Goal: Task Accomplishment & Management: Use online tool/utility

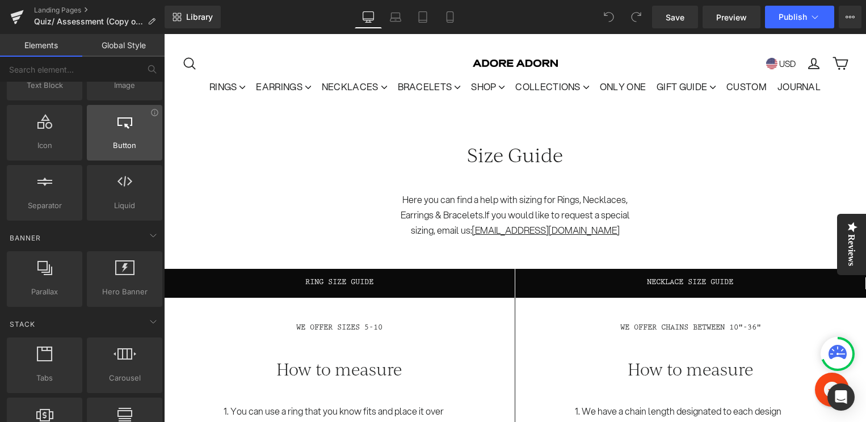
scroll to position [121, 0]
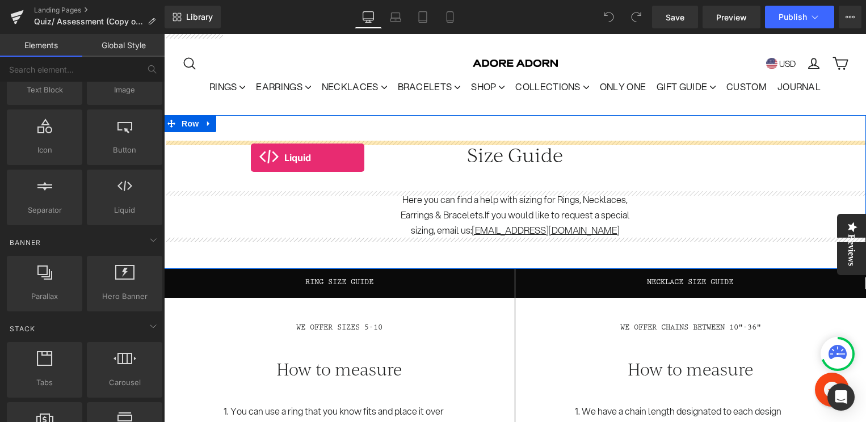
drag, startPoint x: 288, startPoint y: 246, endPoint x: 251, endPoint y: 158, distance: 95.9
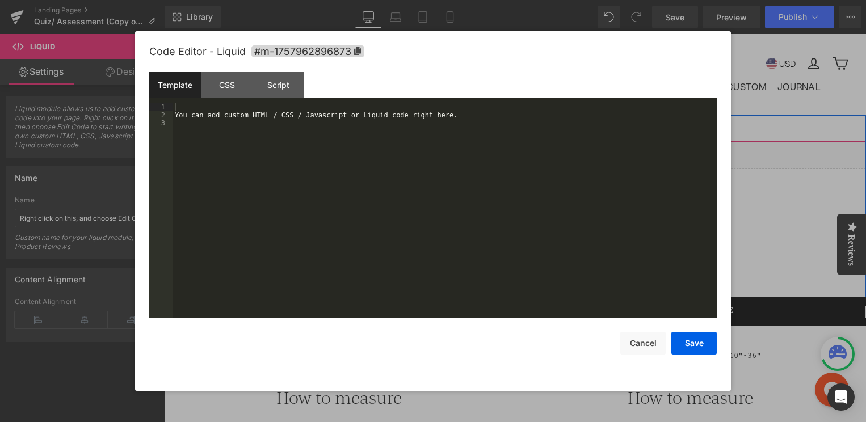
click at [529, 149] on div "Liquid" at bounding box center [515, 155] width 702 height 28
click at [289, 119] on div "You can add custom HTML / CSS / Javascript or Liquid code right here." at bounding box center [444, 218] width 544 height 230
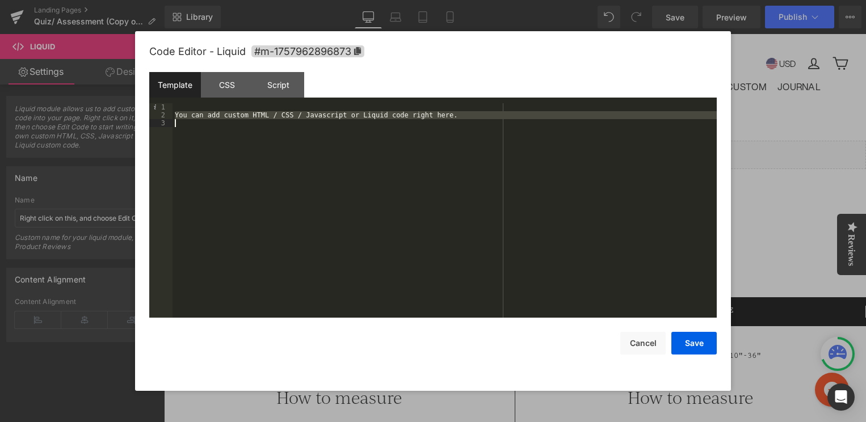
click at [289, 119] on div "You can add custom HTML / CSS / Javascript or Liquid code right here." at bounding box center [444, 218] width 544 height 230
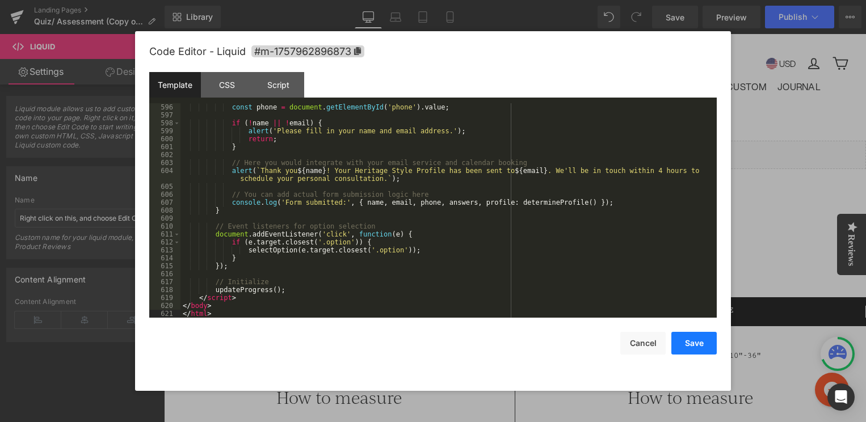
click at [682, 345] on button "Save" at bounding box center [693, 343] width 45 height 23
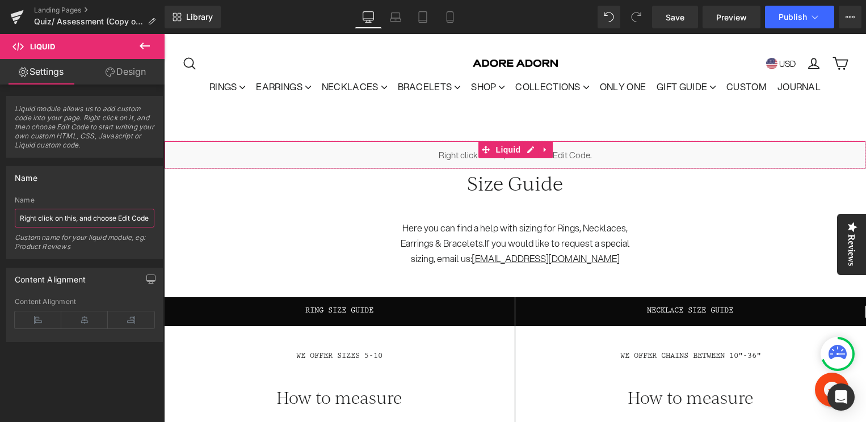
click at [111, 217] on input "Right click on this, and choose Edit Code." at bounding box center [85, 218] width 140 height 19
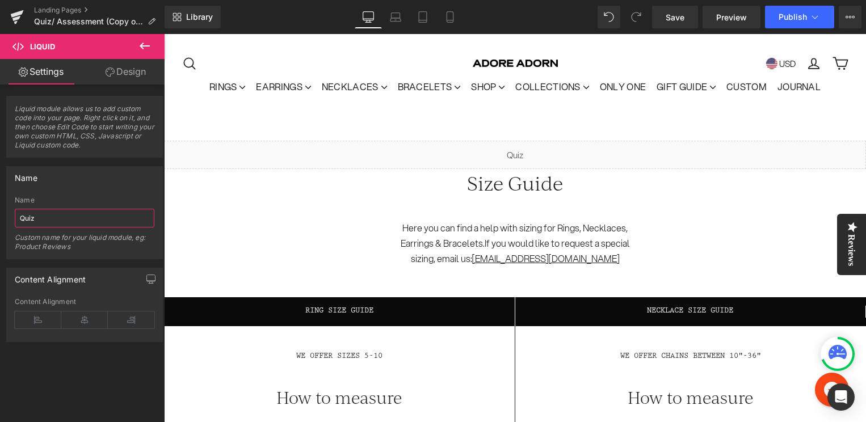
type input "Quiz"
click at [125, 199] on div "Name" at bounding box center [85, 200] width 140 height 8
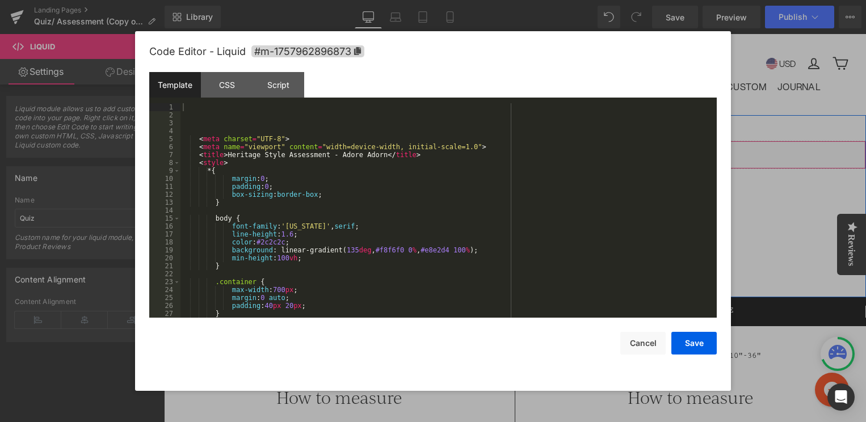
click at [530, 154] on div "Liquid" at bounding box center [515, 155] width 702 height 28
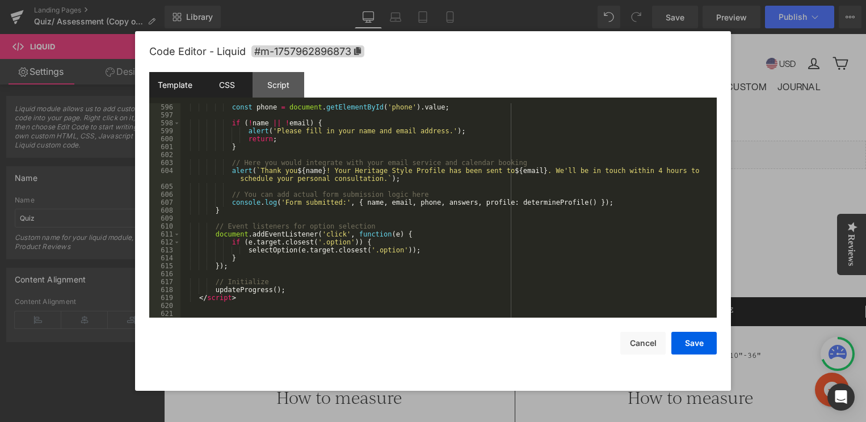
click at [224, 92] on div "CSS" at bounding box center [227, 85] width 52 height 26
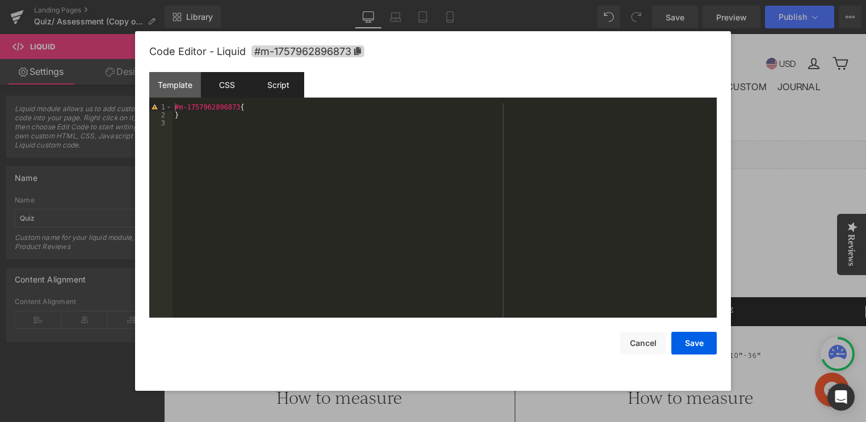
click at [281, 92] on div "Script" at bounding box center [278, 85] width 52 height 26
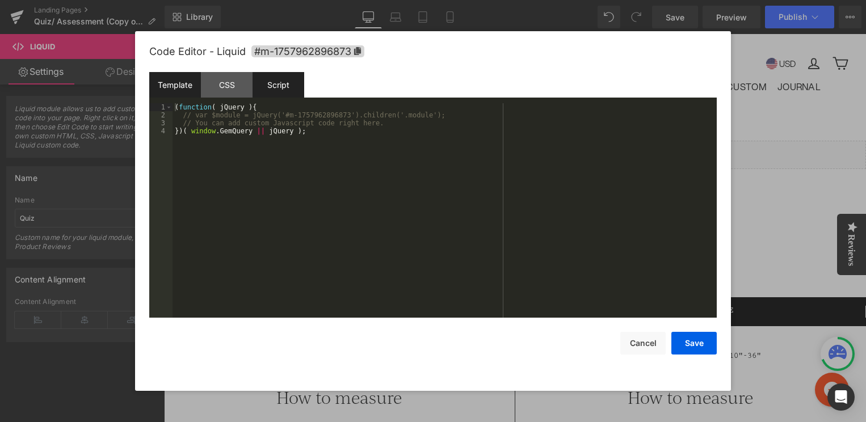
click at [179, 84] on div "Template" at bounding box center [175, 85] width 52 height 26
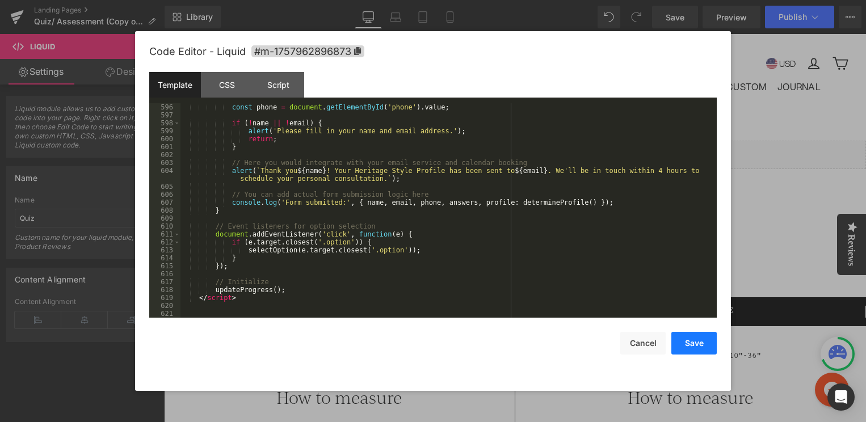
click at [704, 349] on button "Save" at bounding box center [693, 343] width 45 height 23
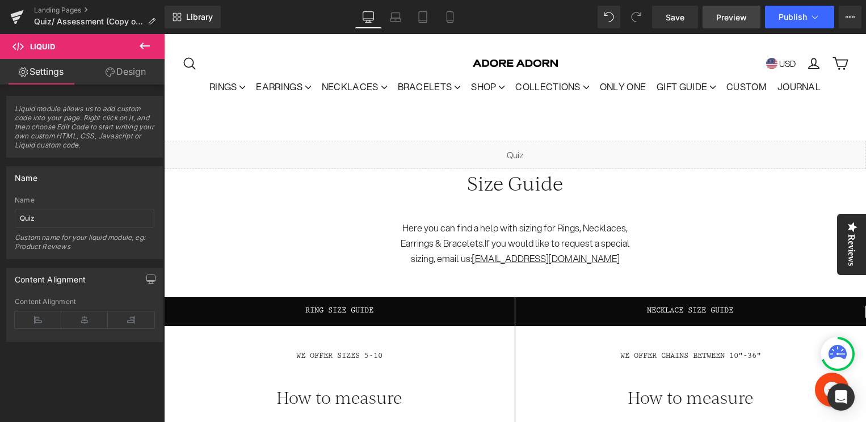
click at [735, 20] on span "Preview" at bounding box center [731, 17] width 31 height 12
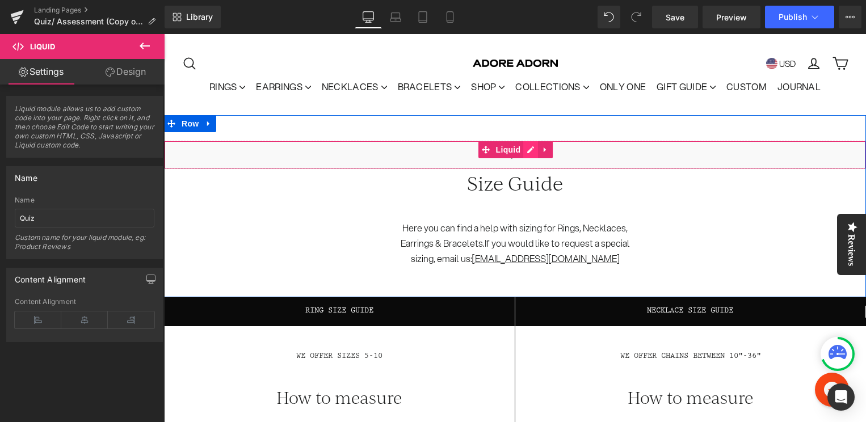
click at [529, 146] on div "Liquid" at bounding box center [515, 155] width 702 height 28
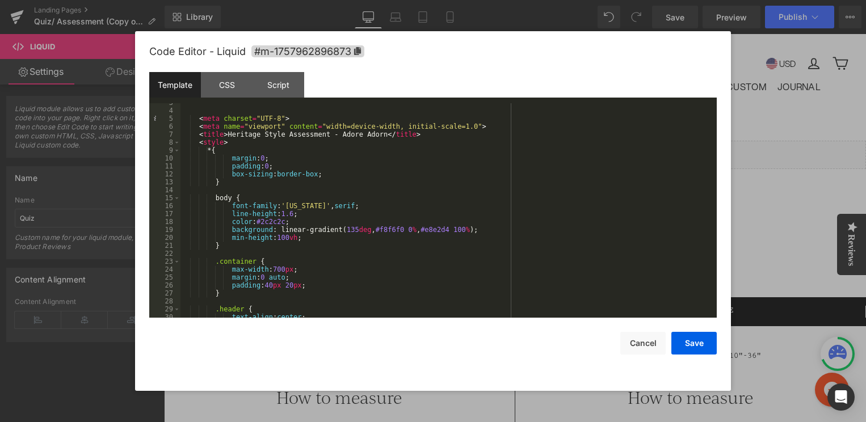
scroll to position [0, 0]
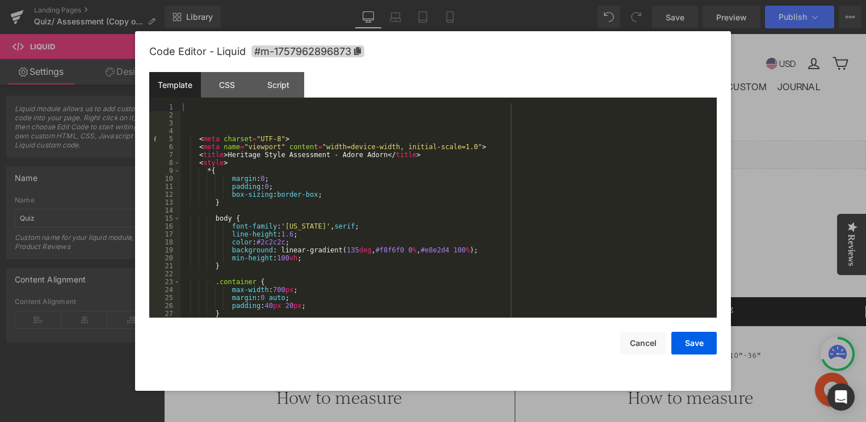
click at [354, 279] on div "< meta charset = "UTF-8" > < meta name = "viewport" content = "width=device-wid…" at bounding box center [446, 218] width 532 height 230
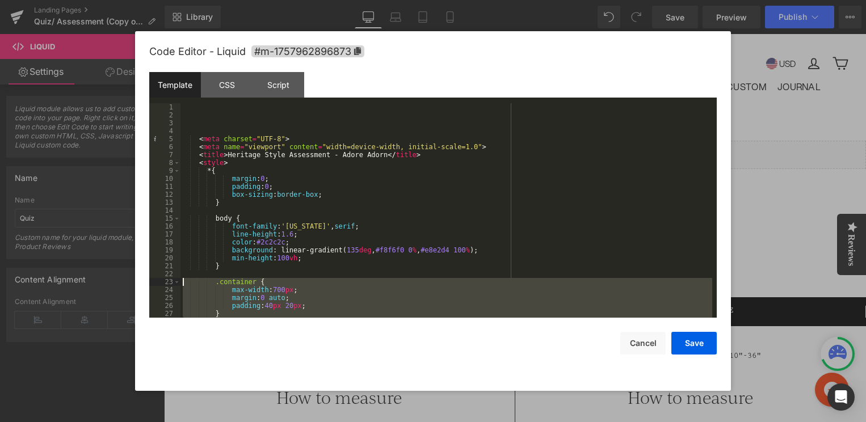
click at [354, 279] on div "< meta charset = "UTF-8" > < meta name = "viewport" content = "width=device-wid…" at bounding box center [446, 218] width 532 height 230
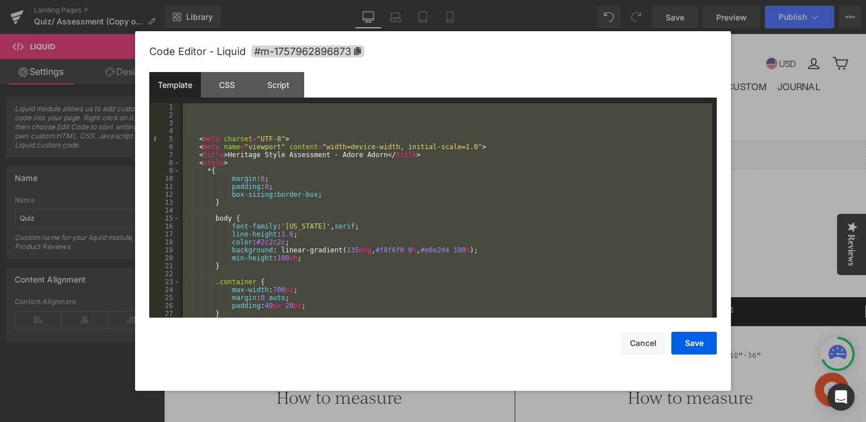
scroll to position [4734, 0]
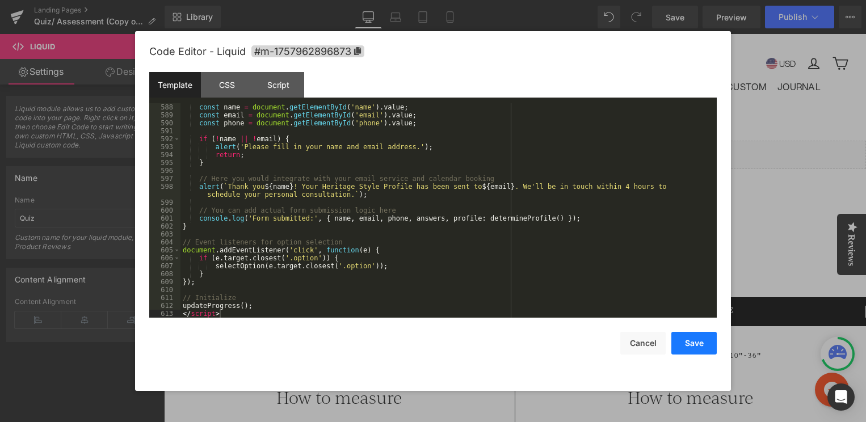
click at [708, 347] on button "Save" at bounding box center [693, 343] width 45 height 23
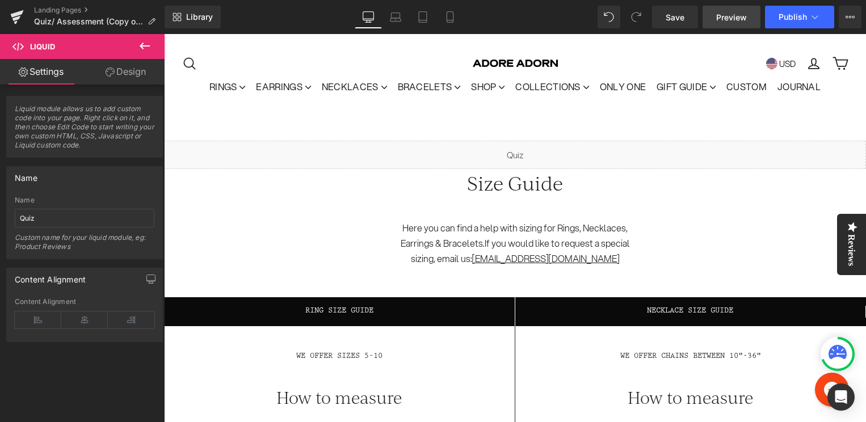
click at [735, 23] on span "Preview" at bounding box center [731, 17] width 31 height 12
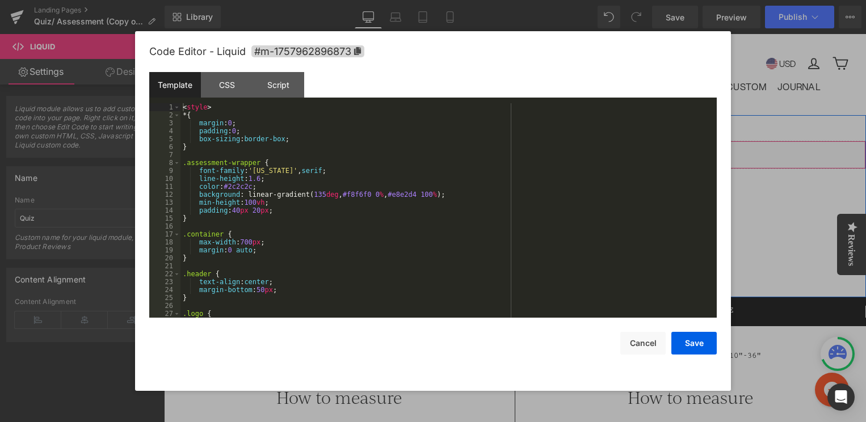
click at [528, 149] on div "Liquid" at bounding box center [515, 155] width 702 height 28
click at [386, 187] on div "< style > * { margin : 0 ; padding : 0 ; box-sizing : border-box ; } .assessmen…" at bounding box center [446, 218] width 532 height 230
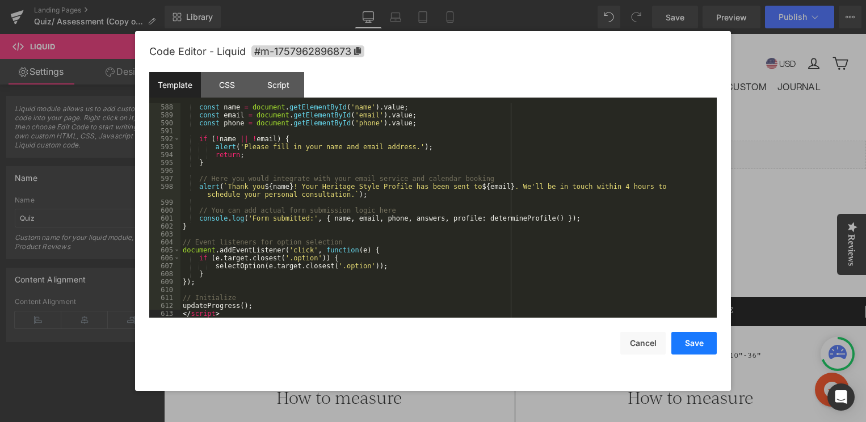
click at [689, 340] on button "Save" at bounding box center [693, 343] width 45 height 23
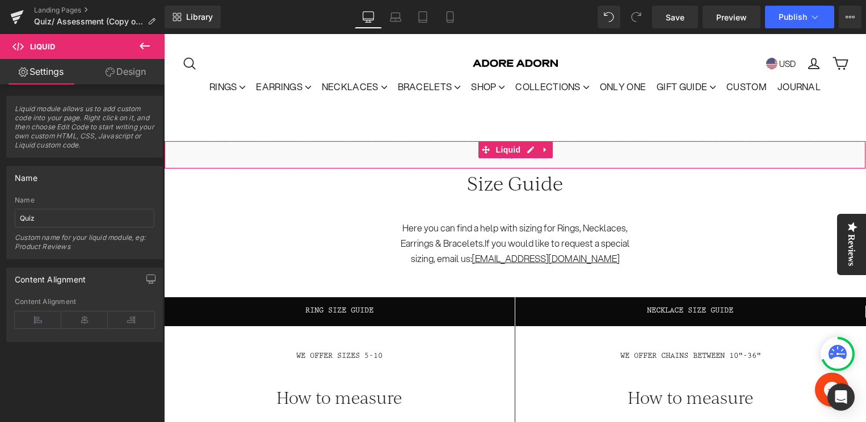
click at [119, 73] on link "Design" at bounding box center [126, 72] width 82 height 26
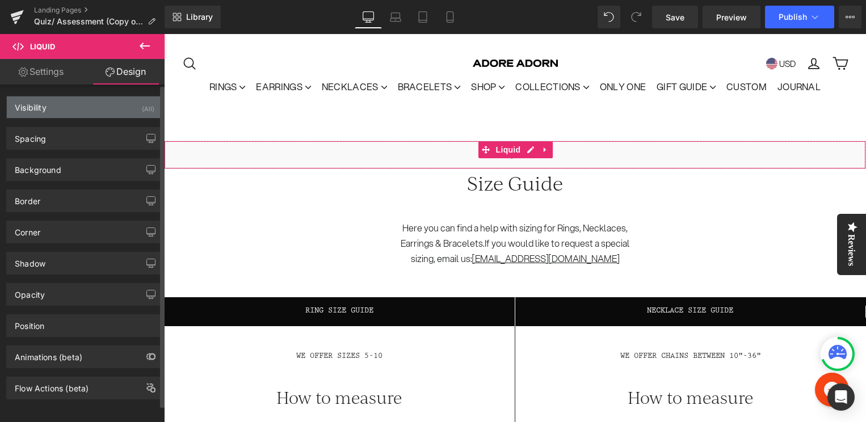
click at [112, 108] on div "Visibility (All)" at bounding box center [84, 107] width 155 height 22
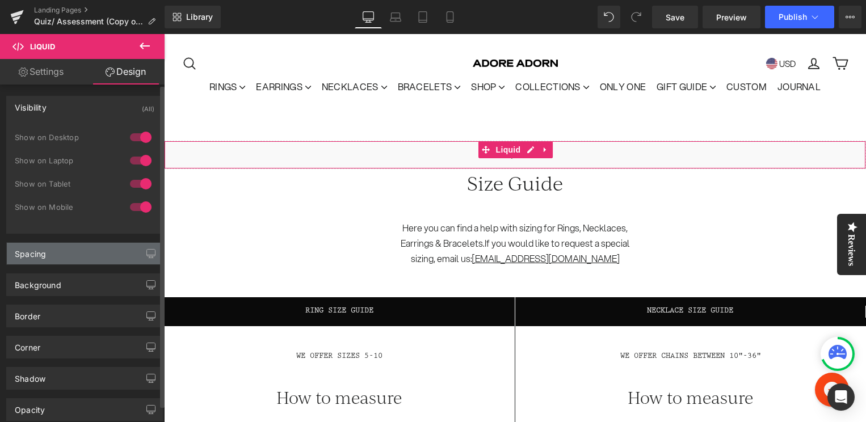
click at [61, 250] on div "Spacing" at bounding box center [84, 254] width 155 height 22
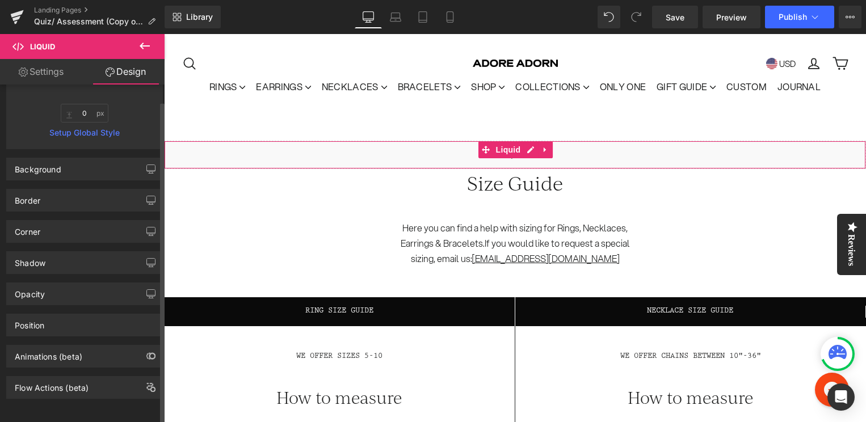
scroll to position [360, 0]
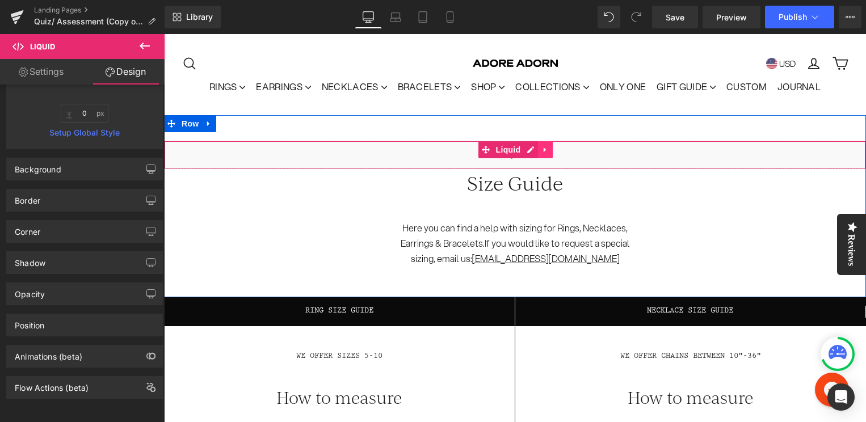
click at [549, 154] on link at bounding box center [545, 149] width 15 height 17
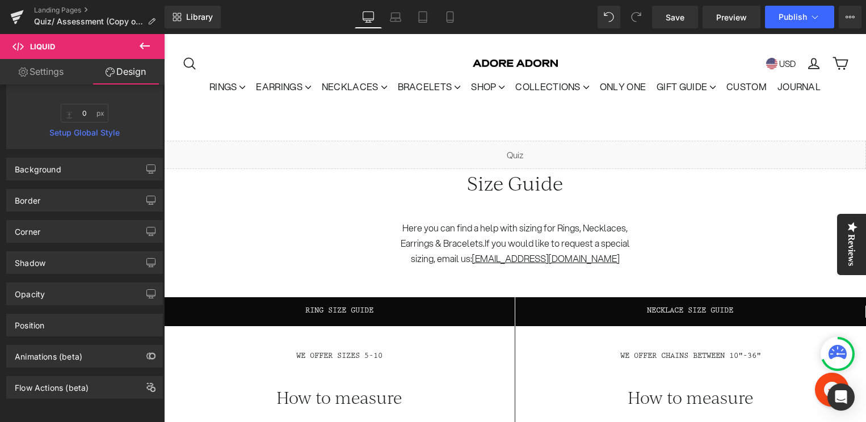
click at [140, 45] on icon at bounding box center [145, 46] width 14 height 14
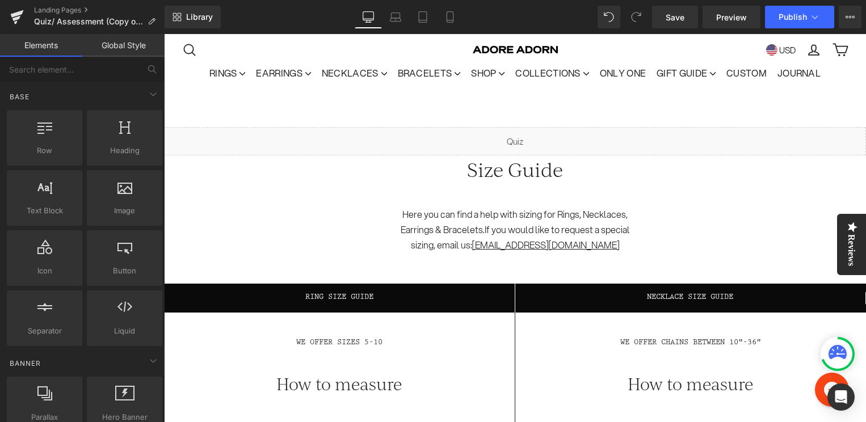
scroll to position [0, 0]
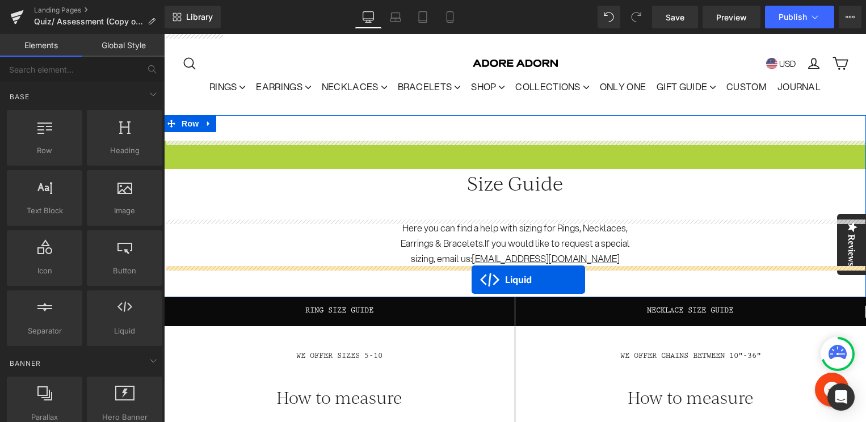
drag, startPoint x: 460, startPoint y: 147, endPoint x: 470, endPoint y: 279, distance: 132.1
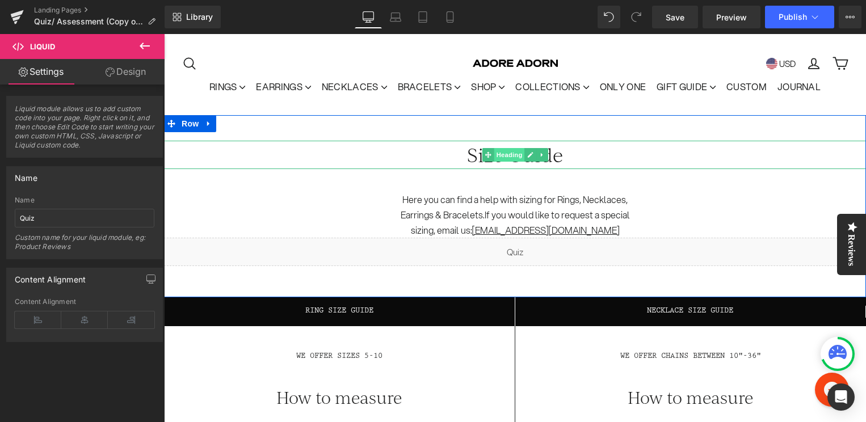
click at [500, 156] on span "Heading" at bounding box center [509, 155] width 31 height 14
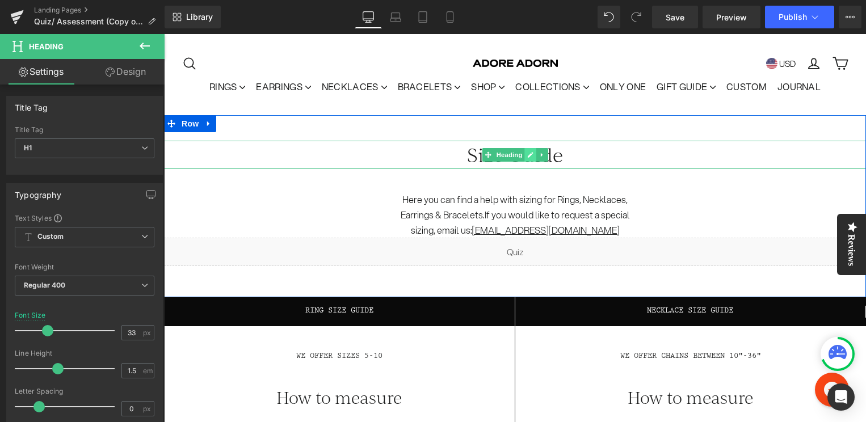
click at [533, 153] on icon at bounding box center [531, 155] width 6 height 6
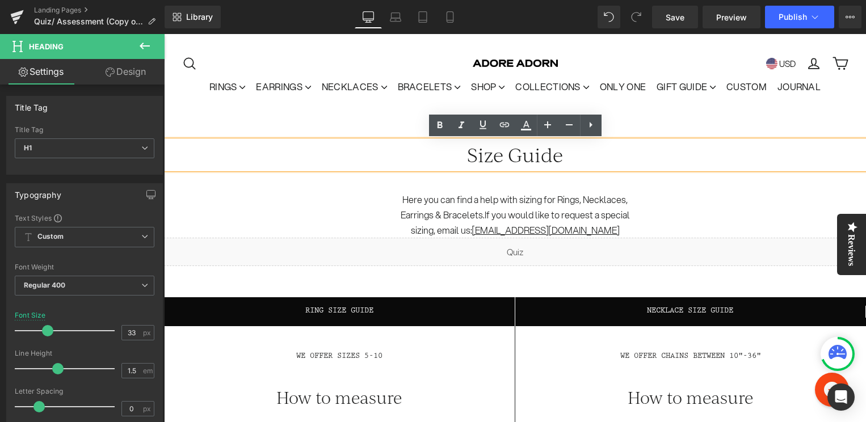
click at [528, 156] on h1 "Size Guide" at bounding box center [515, 155] width 702 height 28
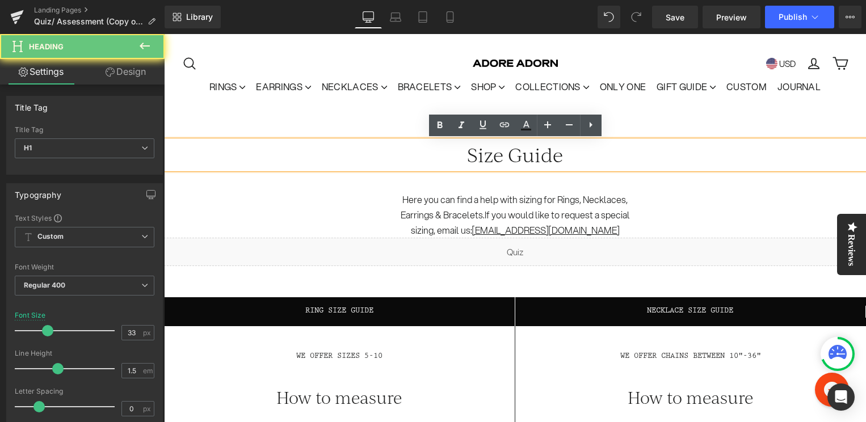
click at [528, 156] on h1 "Size Guide" at bounding box center [515, 155] width 702 height 28
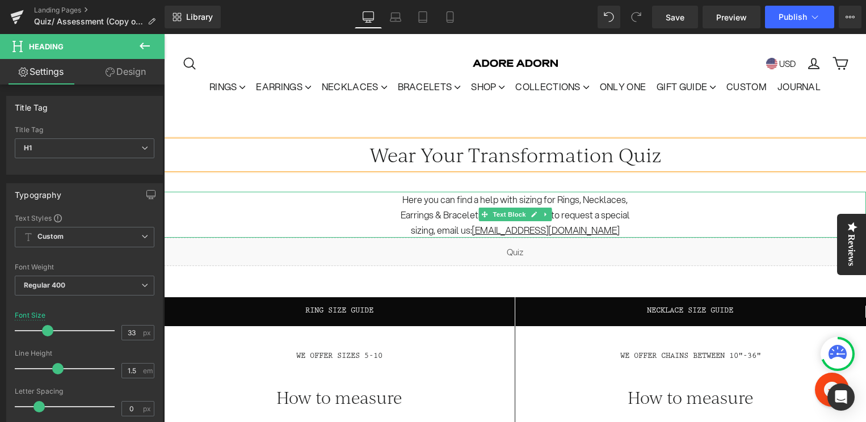
click at [492, 198] on p "Here you can find a help with sizing for Rings, Necklaces, Earrings & Bracelets…" at bounding box center [515, 215] width 248 height 47
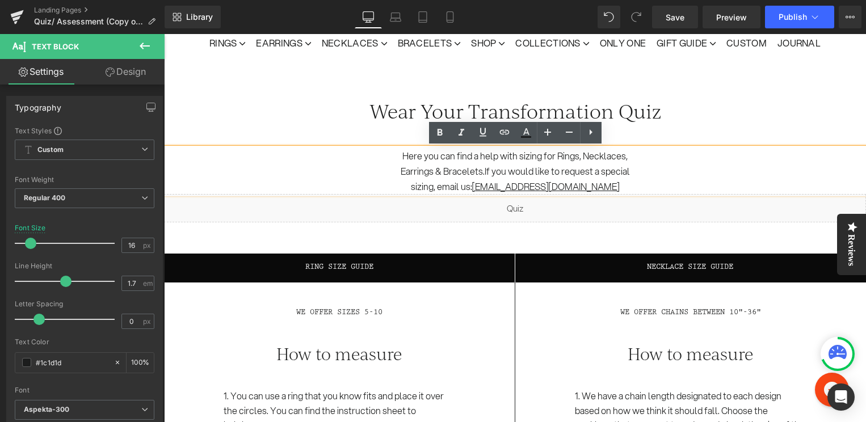
scroll to position [36, 0]
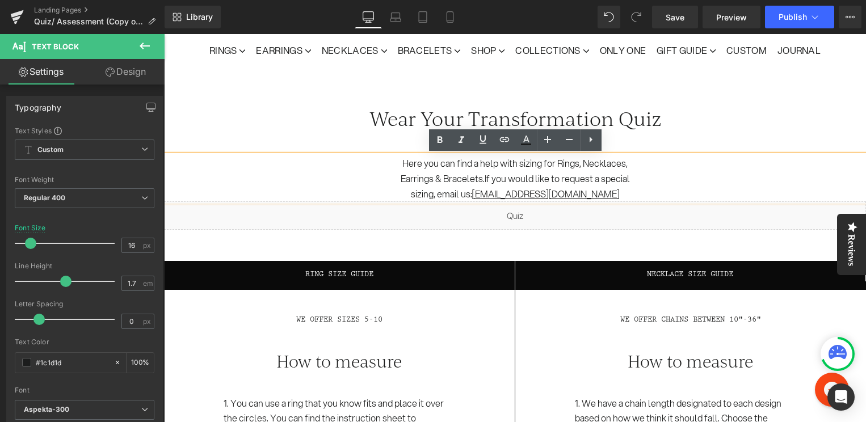
click at [511, 224] on div "Liquid" at bounding box center [515, 215] width 702 height 28
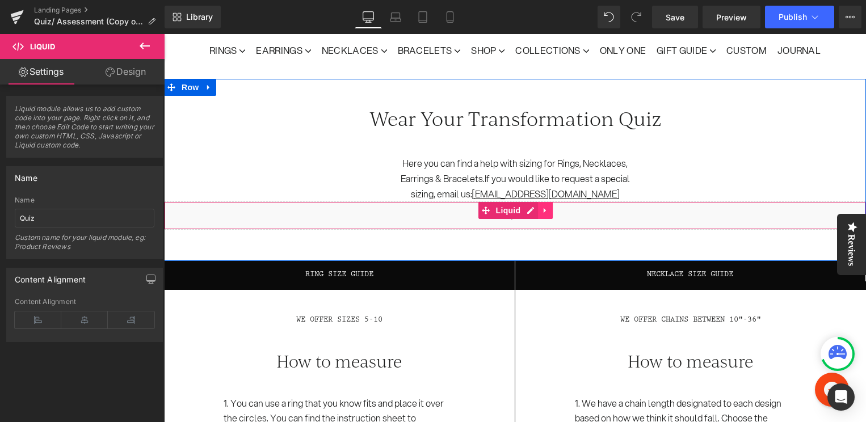
click at [543, 211] on icon at bounding box center [544, 210] width 2 height 5
click at [554, 212] on icon at bounding box center [553, 211] width 8 height 8
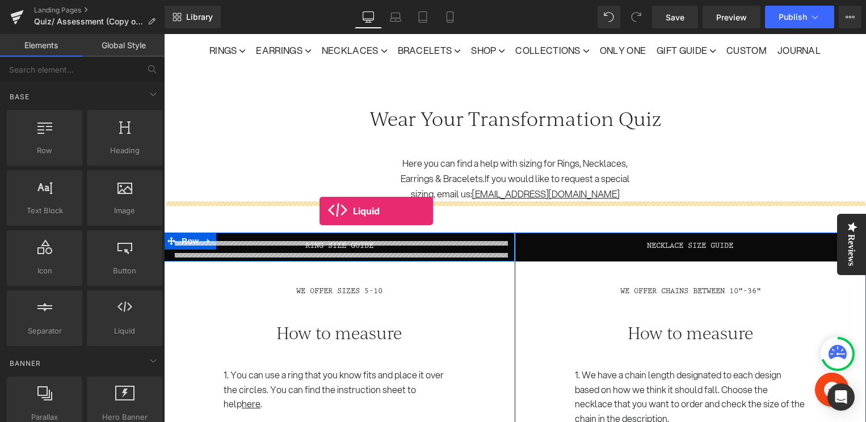
drag, startPoint x: 291, startPoint y: 356, endPoint x: 319, endPoint y: 211, distance: 148.0
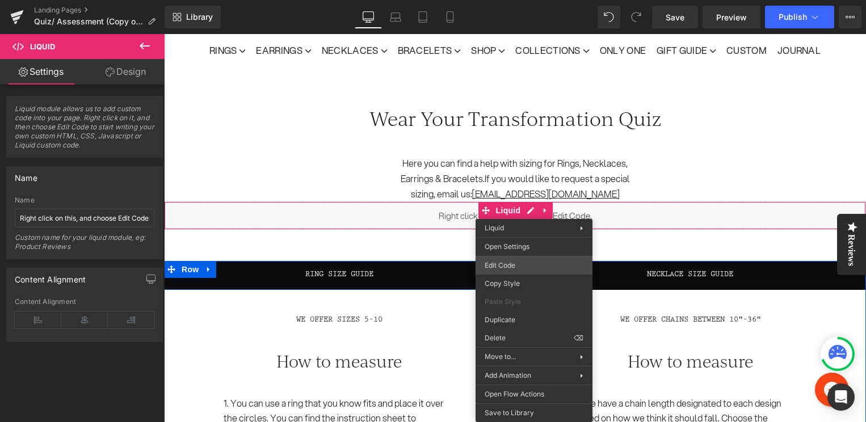
click at [555, 0] on div "Liquid You are previewing how the will restyle your page. You can not edit Elem…" at bounding box center [433, 0] width 866 height 0
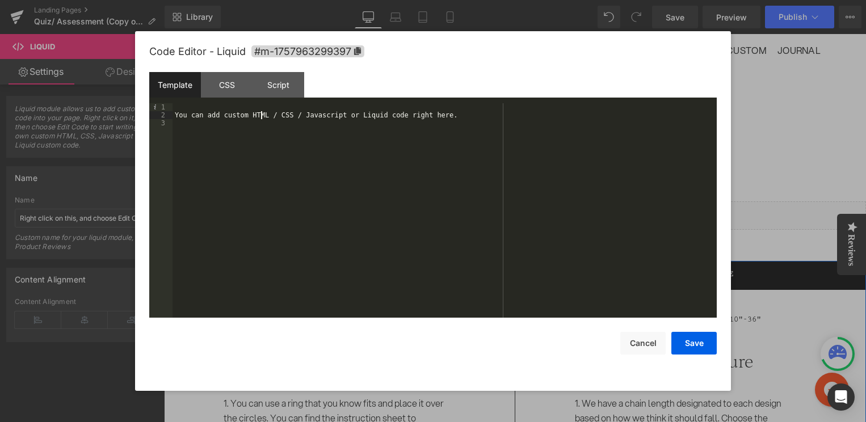
click at [262, 113] on div "You can add custom HTML / CSS / Javascript or Liquid code right here." at bounding box center [444, 218] width 544 height 230
click at [258, 114] on div "You can add custom HTML / CSS / Javascript or Liquid code right here." at bounding box center [444, 218] width 544 height 230
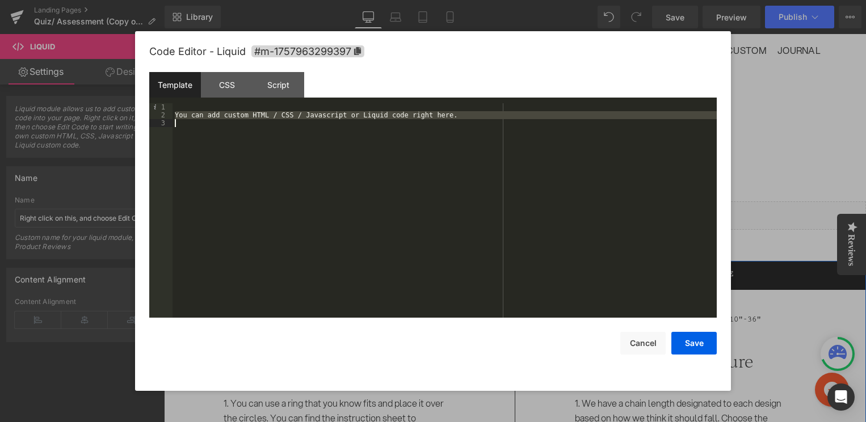
click at [258, 114] on div "You can add custom HTML / CSS / Javascript or Liquid code right here." at bounding box center [444, 218] width 544 height 230
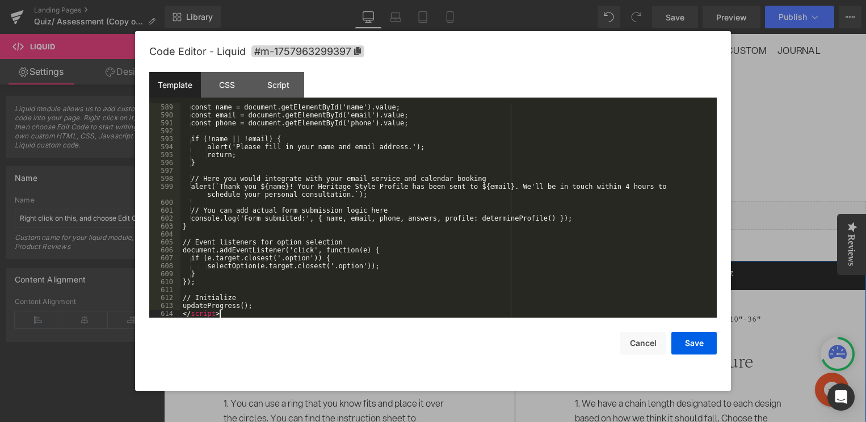
scroll to position [4742, 0]
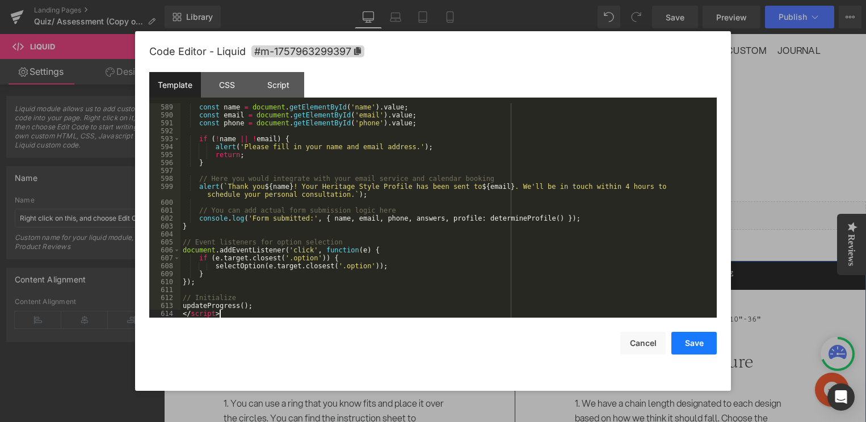
click at [702, 347] on button "Save" at bounding box center [693, 343] width 45 height 23
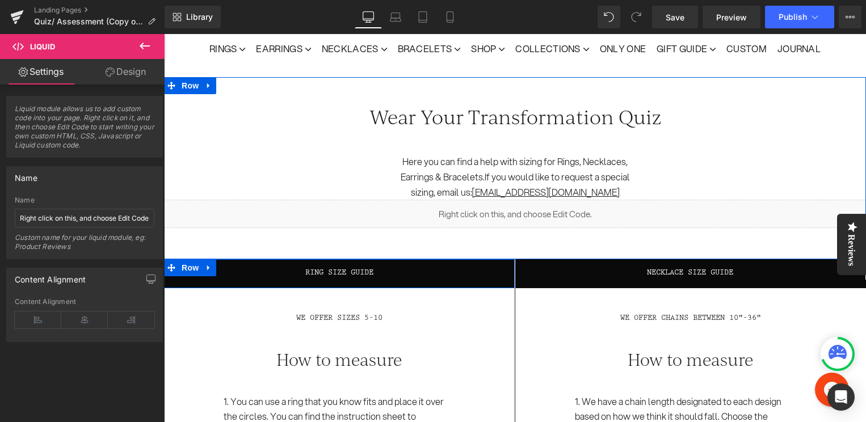
scroll to position [39, 0]
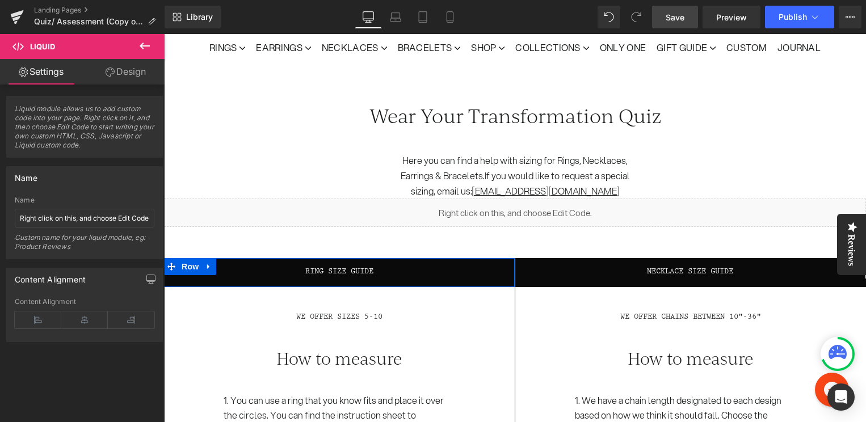
click at [675, 7] on link "Save" at bounding box center [675, 17] width 46 height 23
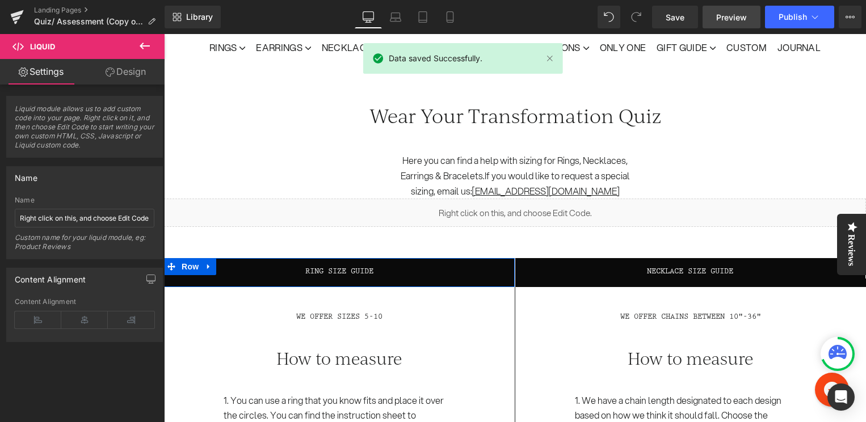
click at [732, 16] on span "Preview" at bounding box center [731, 17] width 31 height 12
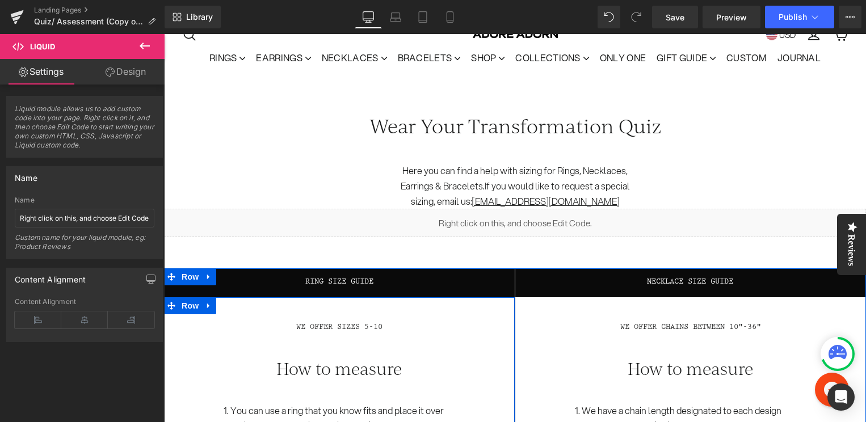
scroll to position [30, 0]
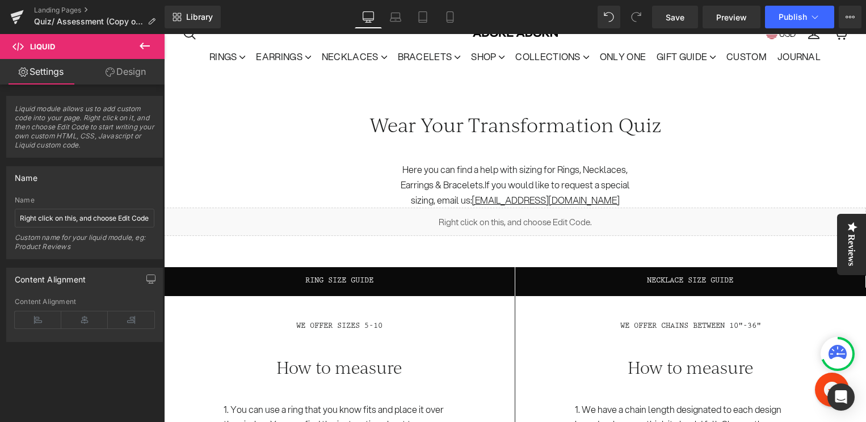
click at [138, 43] on icon at bounding box center [145, 46] width 14 height 14
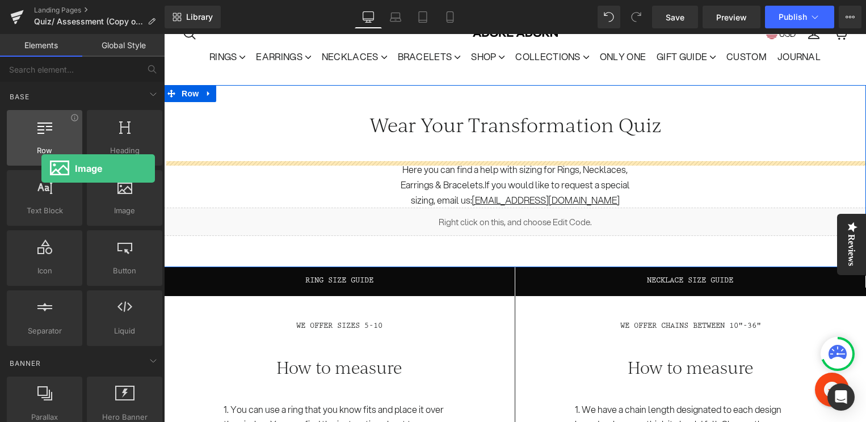
drag, startPoint x: 124, startPoint y: 215, endPoint x: 36, endPoint y: 162, distance: 102.5
click at [36, 162] on div "Row rows, columns, layouts, div Heading headings, titles, h1,h2,h3,h4,h5,h6 Tex…" at bounding box center [85, 228] width 160 height 241
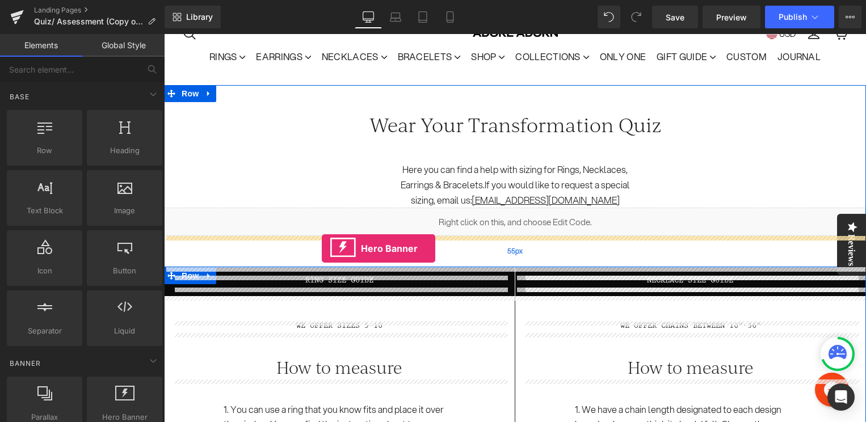
drag, startPoint x: 291, startPoint y: 433, endPoint x: 322, endPoint y: 248, distance: 186.9
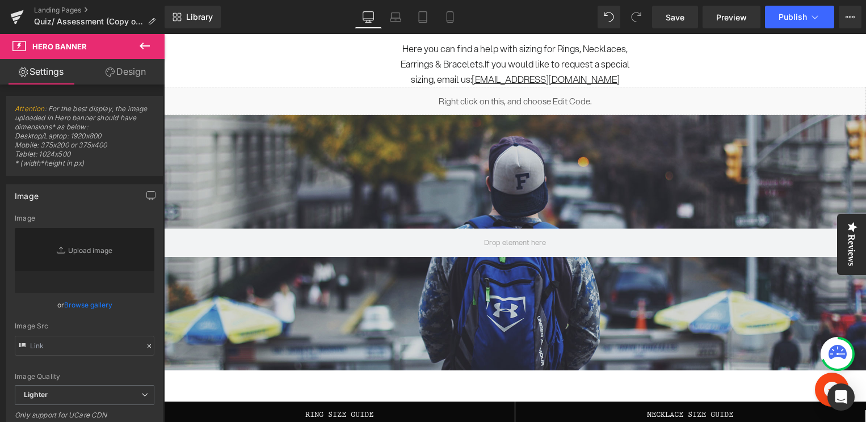
scroll to position [91, 0]
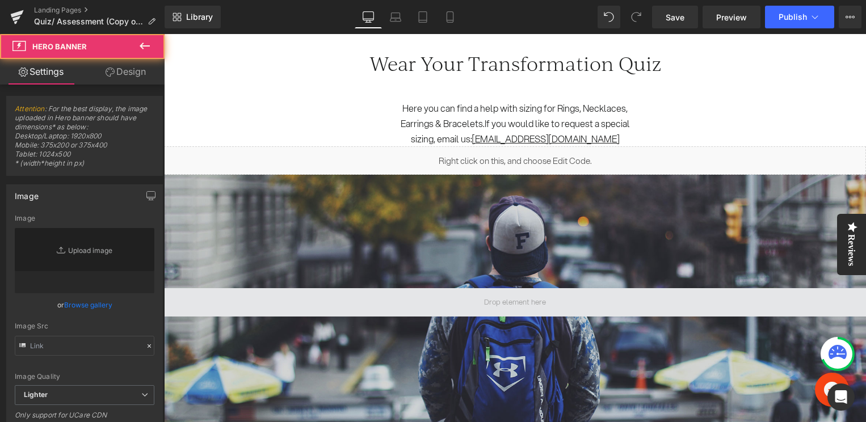
click at [440, 301] on span at bounding box center [515, 302] width 702 height 28
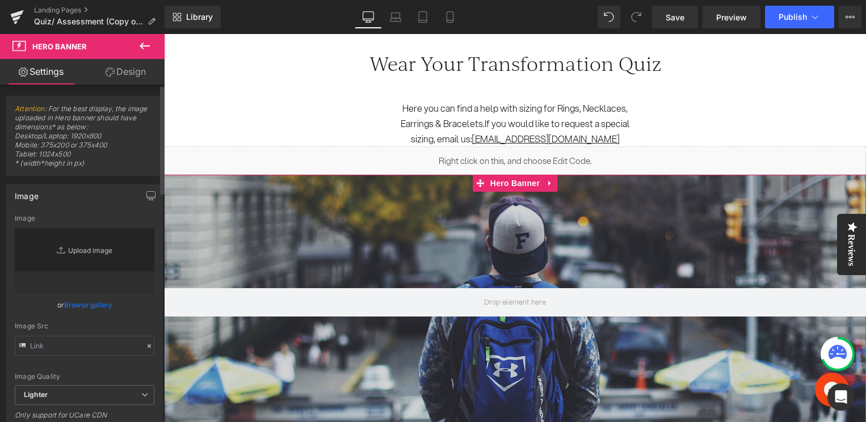
click at [23, 255] on link "Replace Image" at bounding box center [85, 260] width 140 height 65
type input "C:\fakepath\New Template (2).png"
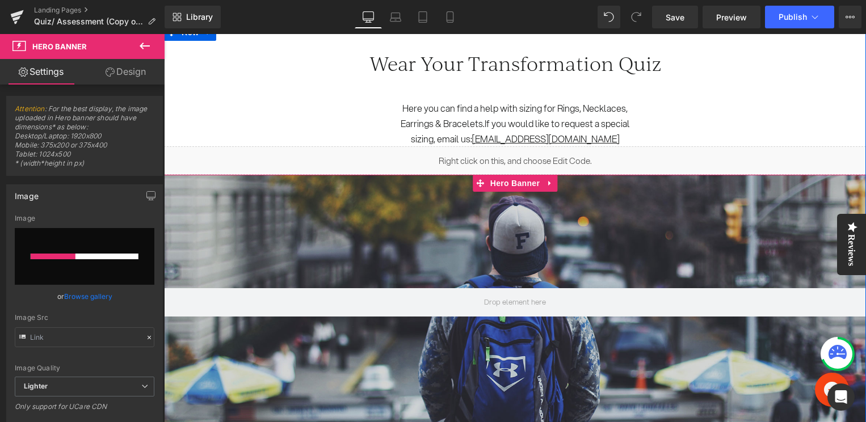
type input "[URL][DOMAIN_NAME]"
click at [531, 158] on div "Liquid" at bounding box center [515, 160] width 702 height 28
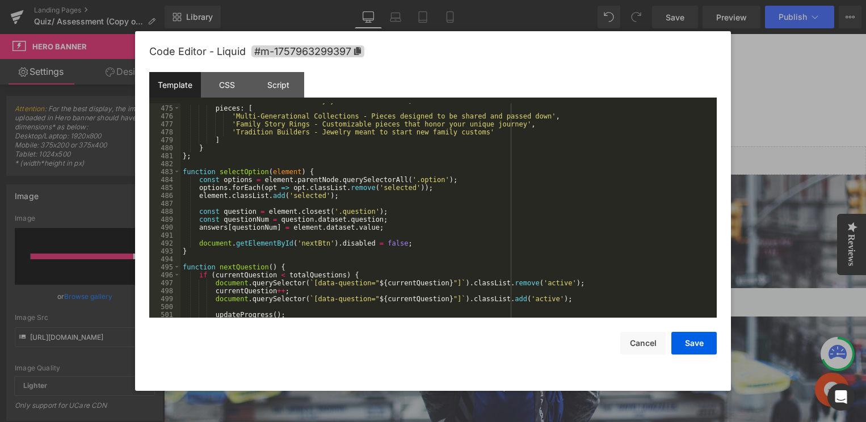
scroll to position [3833, 0]
click at [428, 242] on div "description : 'You are creating new traditions while honoring the old. Your jew…" at bounding box center [446, 205] width 532 height 246
click at [462, 169] on div "description : 'You are creating new traditions while honoring the old. Your jew…" at bounding box center [446, 205] width 532 height 246
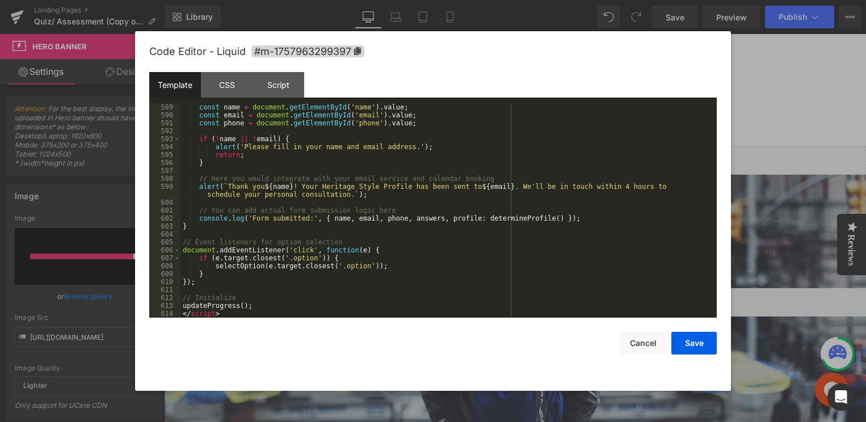
scroll to position [4742, 0]
click at [627, 344] on button "Cancel" at bounding box center [642, 343] width 45 height 23
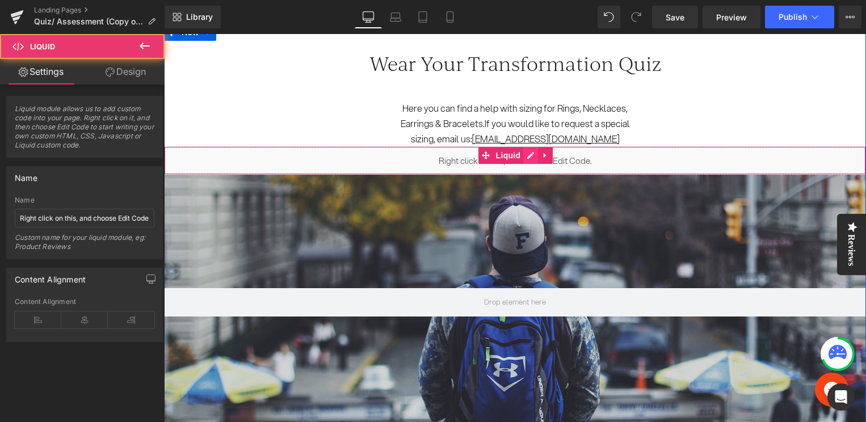
drag, startPoint x: 559, startPoint y: 162, endPoint x: 528, endPoint y: 157, distance: 32.1
click at [559, 162] on div "Liquid" at bounding box center [515, 160] width 702 height 28
click at [528, 157] on div "Liquid" at bounding box center [515, 160] width 702 height 28
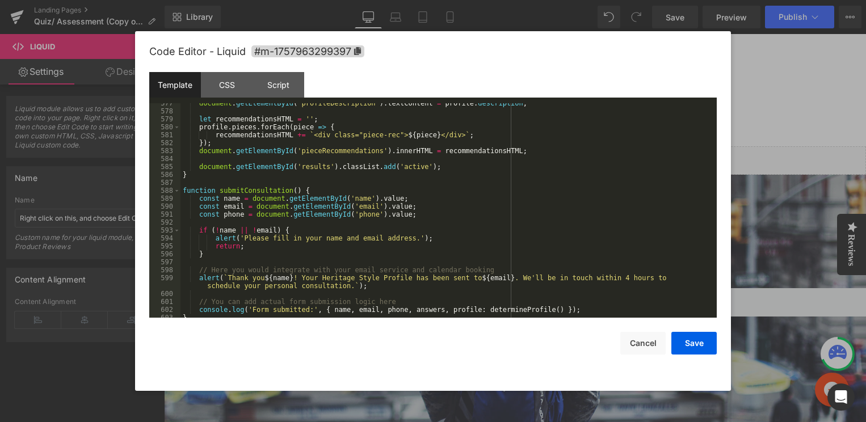
scroll to position [4661, 0]
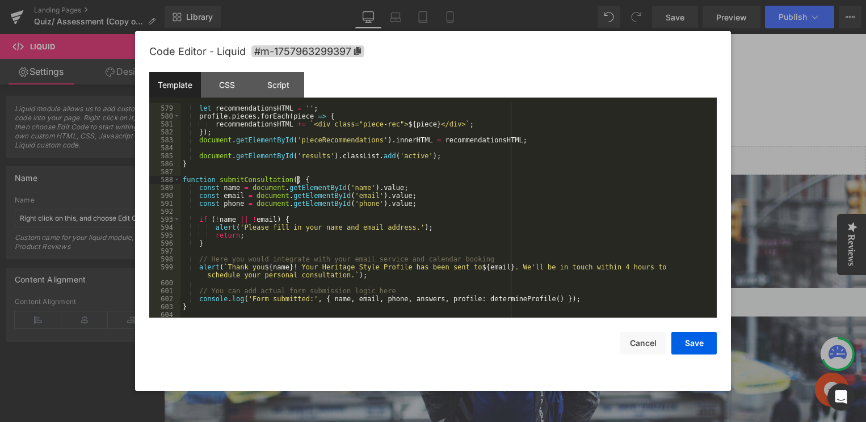
click at [298, 179] on div "let recommendationsHTML = '' ; profile . pieces . forEach ( piece => { recommen…" at bounding box center [446, 211] width 532 height 230
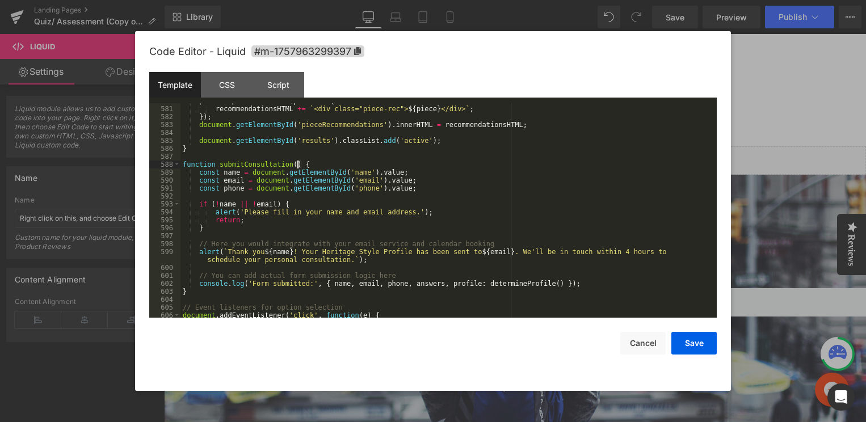
scroll to position [4742, 0]
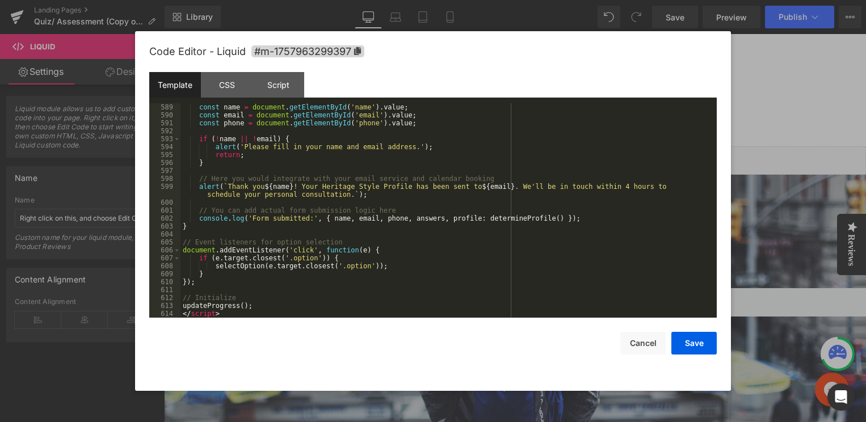
click at [184, 180] on div "const name = document . getElementById ( 'name' ) . value ; const email = docum…" at bounding box center [446, 218] width 532 height 230
click at [359, 284] on div "const name = document . getElementById ( 'name' ) . value ; const email = docum…" at bounding box center [446, 218] width 532 height 230
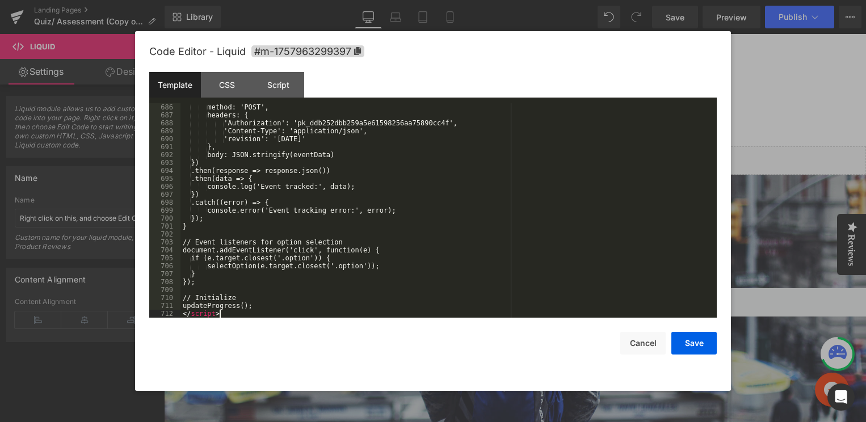
scroll to position [5520, 0]
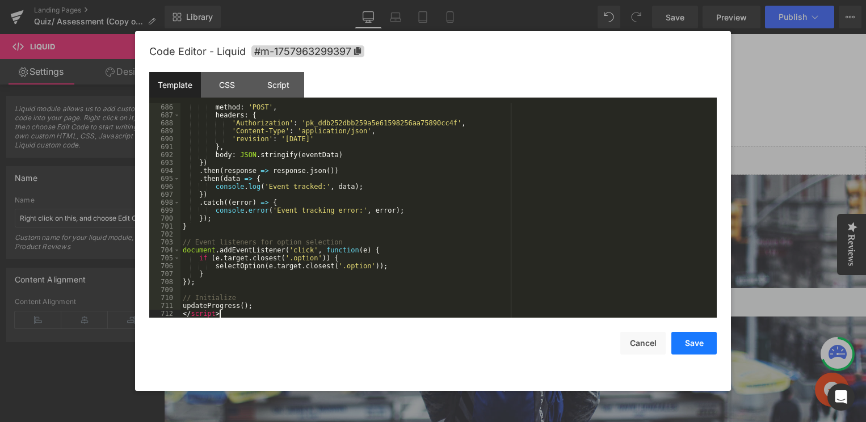
click at [693, 339] on button "Save" at bounding box center [693, 343] width 45 height 23
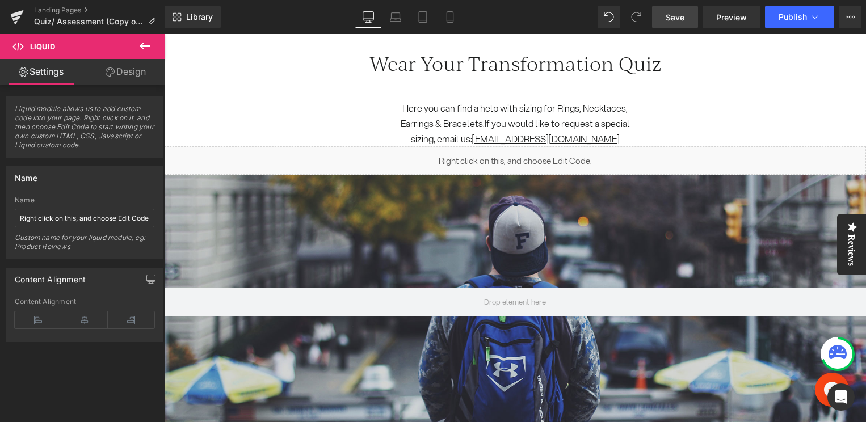
click at [673, 21] on span "Save" at bounding box center [674, 17] width 19 height 12
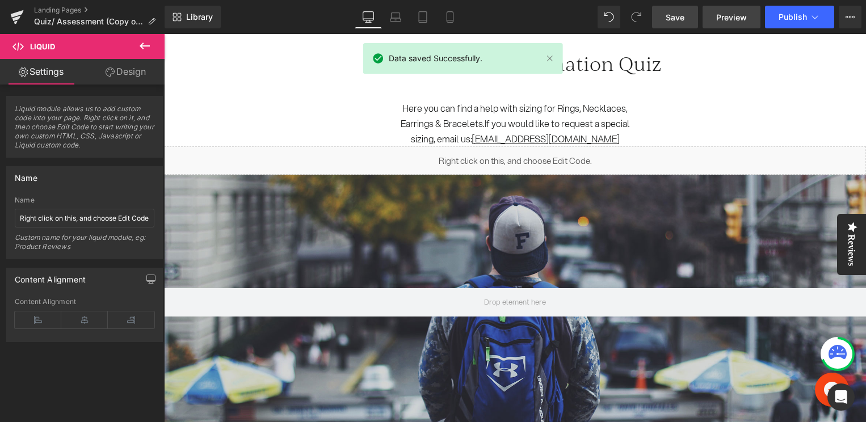
click at [722, 16] on span "Preview" at bounding box center [731, 17] width 31 height 12
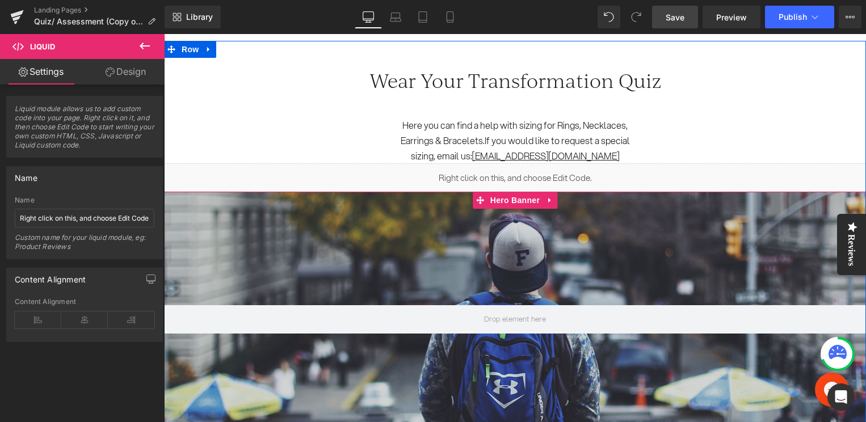
scroll to position [66, 0]
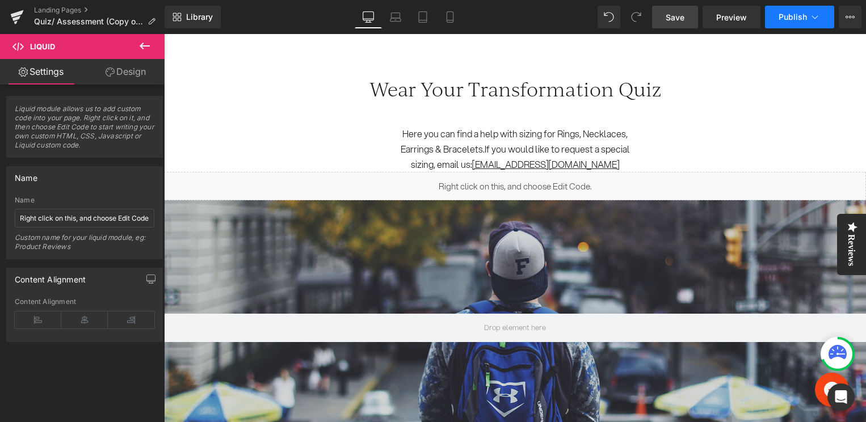
click at [775, 16] on button "Publish" at bounding box center [799, 17] width 69 height 23
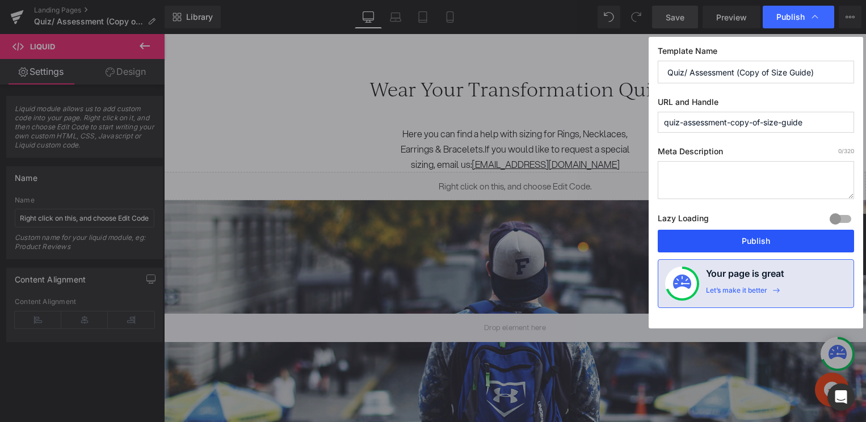
click at [732, 234] on button "Publish" at bounding box center [756, 241] width 196 height 23
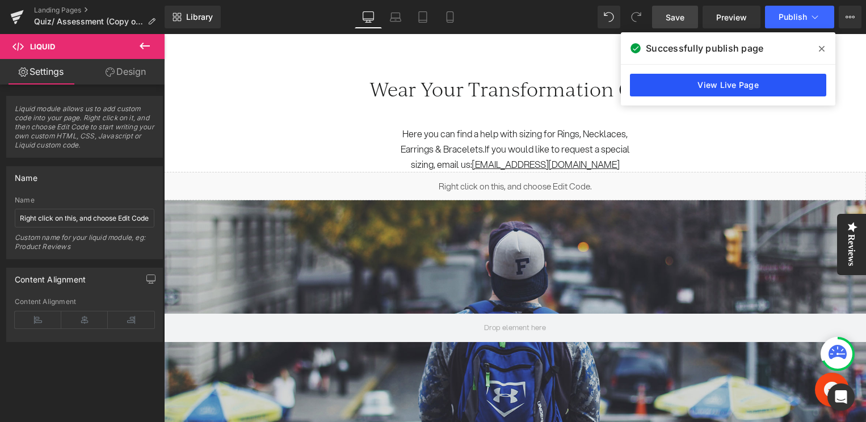
click at [718, 82] on link "View Live Page" at bounding box center [728, 85] width 196 height 23
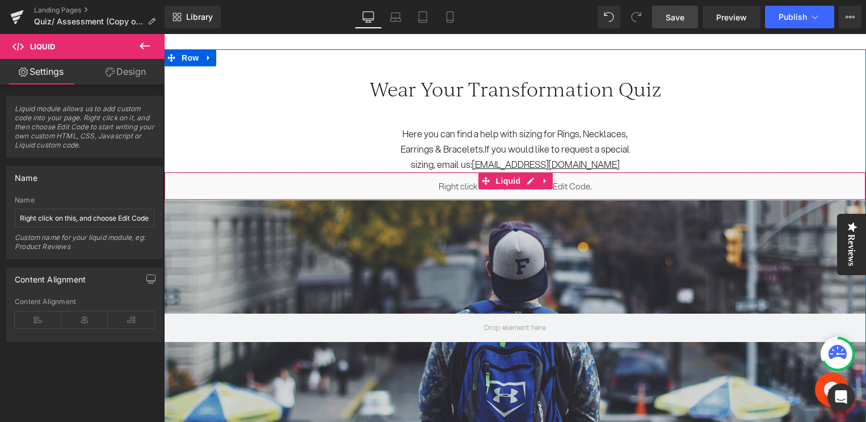
click at [566, 184] on div "Liquid" at bounding box center [515, 186] width 702 height 28
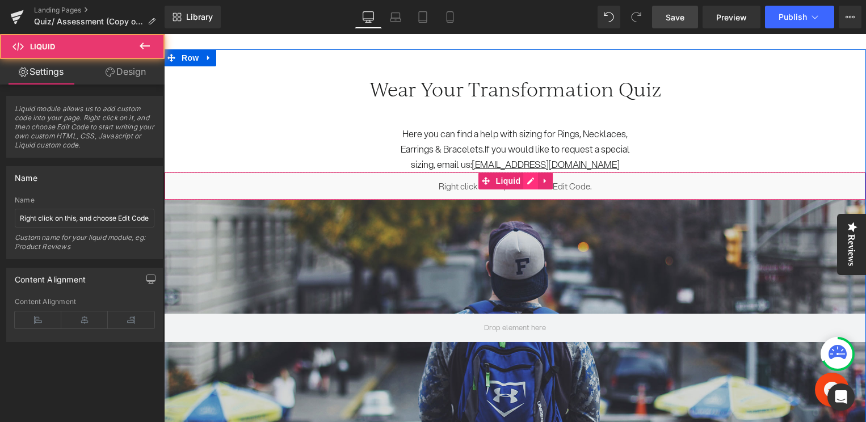
click at [529, 182] on div "Liquid" at bounding box center [515, 186] width 702 height 28
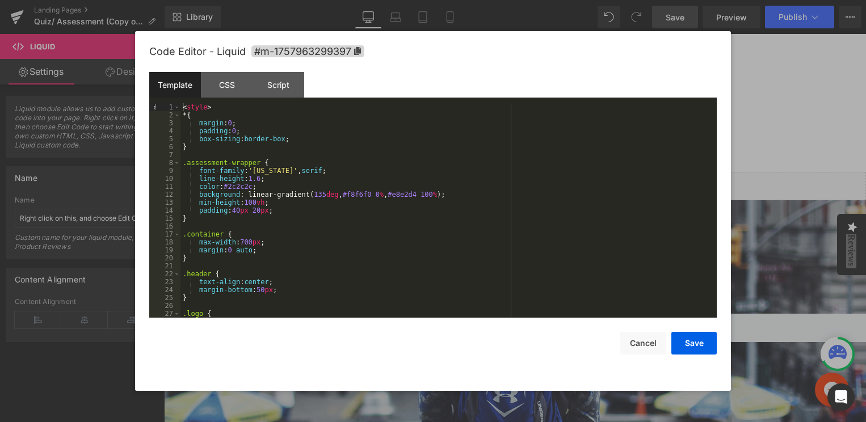
click at [334, 246] on div "< style > * { margin : 0 ; padding : 0 ; box-sizing : border-box ; } .assessmen…" at bounding box center [446, 218] width 532 height 230
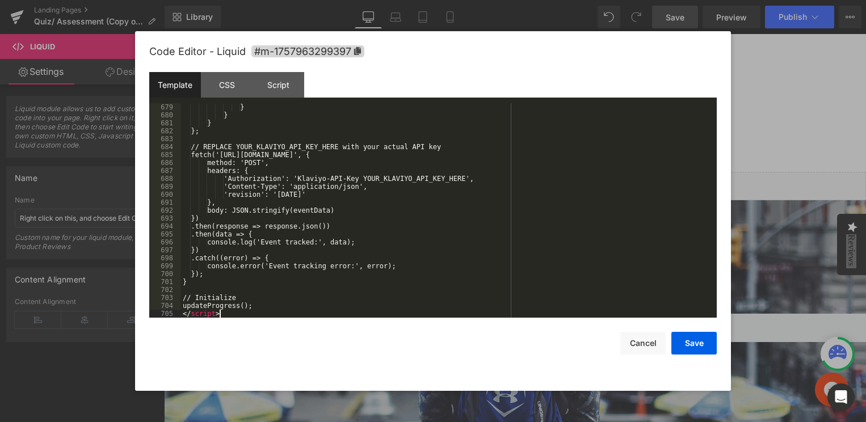
scroll to position [5464, 0]
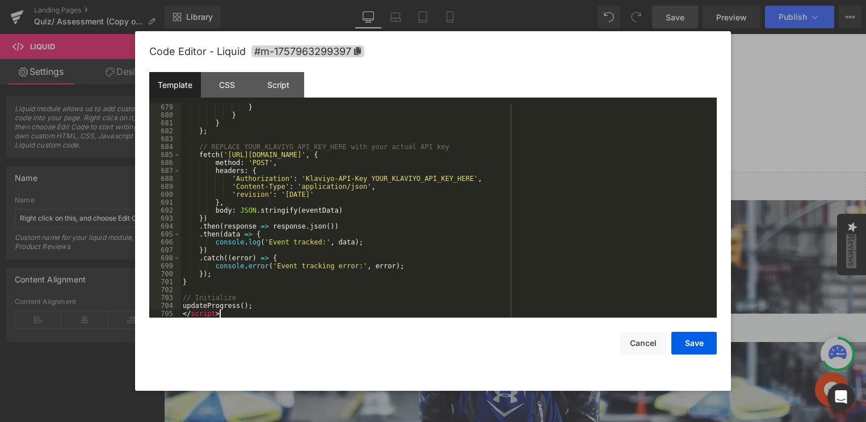
click at [291, 150] on div "} } } } ; // REPLACE YOUR_KLAVIYO_API_KEY_HERE with your actual API key fetch (…" at bounding box center [446, 218] width 532 height 230
click at [305, 143] on div "} } } } ; // REPLACE YOUR_KLAVIYO_API_KEY_HERE with your actual API key fetch (…" at bounding box center [446, 218] width 532 height 230
drag, startPoint x: 305, startPoint y: 143, endPoint x: 338, endPoint y: 142, distance: 32.9
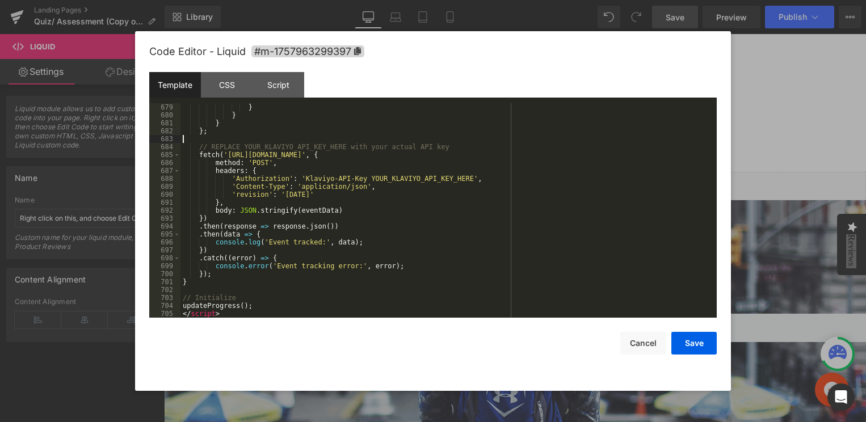
click at [338, 142] on div "} } } } ; // REPLACE YOUR_KLAVIYO_API_KEY_HERE with your actual API key fetch (…" at bounding box center [446, 218] width 532 height 230
click at [297, 158] on div "} } } } ; // REPLACE YOUR_KLAVIYO_API_KEY_HERE with your actual API key fetch (…" at bounding box center [446, 218] width 532 height 230
drag, startPoint x: 305, startPoint y: 179, endPoint x: 473, endPoint y: 178, distance: 167.4
click at [473, 178] on div "} } } } ; // REPLACE YOUR_KLAVIYO_API_KEY_HERE with your actual API key fetch (…" at bounding box center [446, 218] width 532 height 230
click at [448, 210] on div "} } } } ; // REPLACE YOUR_KLAVIYO_API_KEY_HERE with your actual API key fetch (…" at bounding box center [446, 218] width 532 height 230
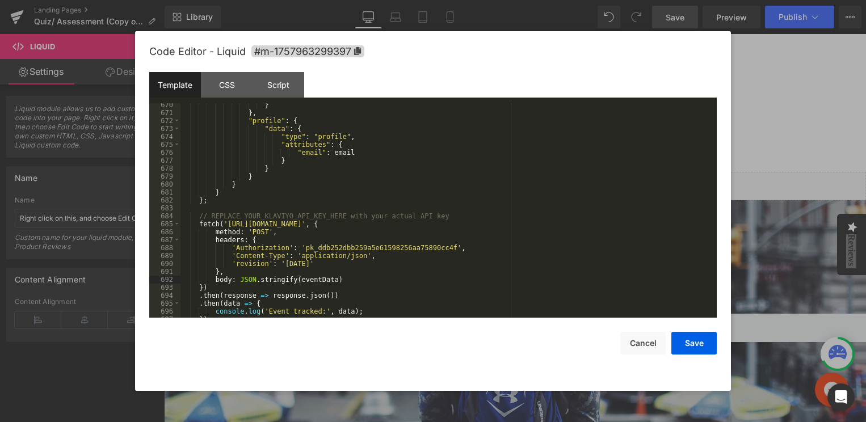
scroll to position [5397, 0]
drag, startPoint x: 365, startPoint y: 222, endPoint x: 224, endPoint y: 222, distance: 141.3
click at [224, 222] on div "} } , "profile" : { "data" : { "type" : "profile" , "attributes" : { "email" : …" at bounding box center [446, 214] width 532 height 230
click at [688, 348] on button "Save" at bounding box center [693, 343] width 45 height 23
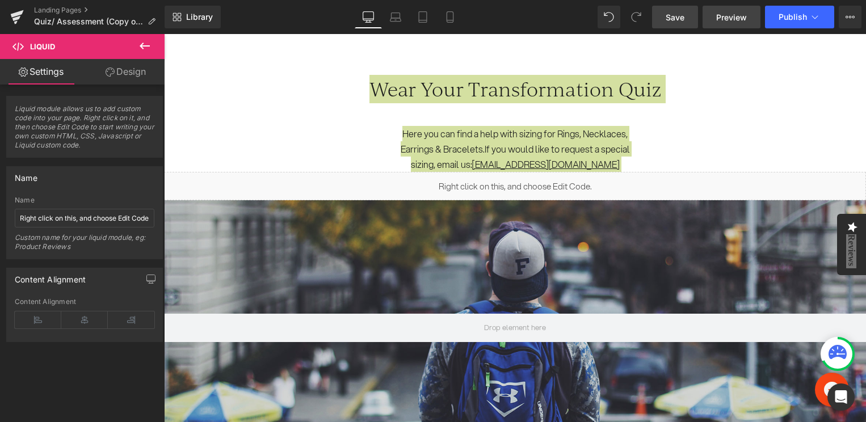
click at [730, 21] on span "Preview" at bounding box center [731, 17] width 31 height 12
click at [682, 15] on span "Save" at bounding box center [674, 17] width 19 height 12
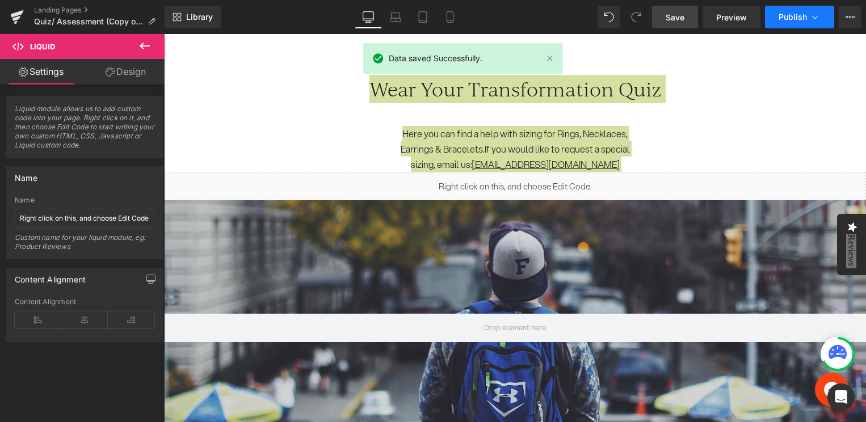
click at [783, 16] on span "Publish" at bounding box center [792, 16] width 28 height 9
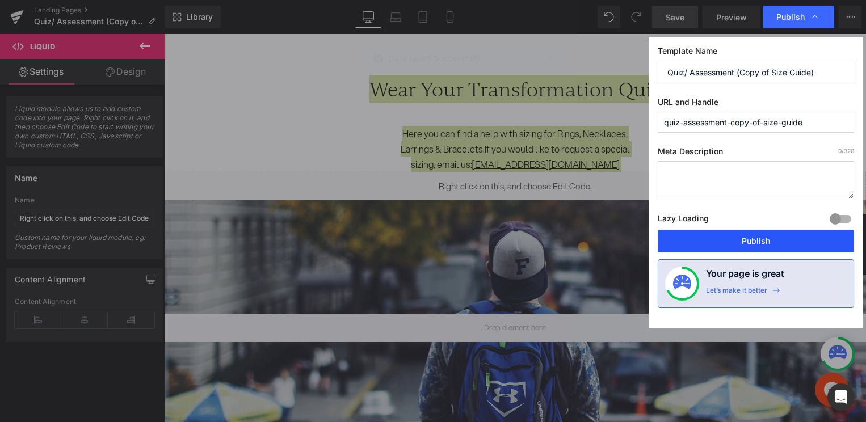
click at [740, 240] on button "Publish" at bounding box center [756, 241] width 196 height 23
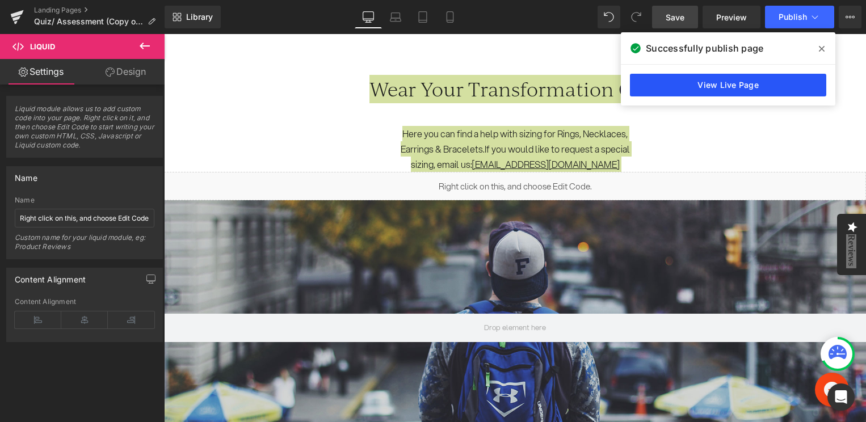
click at [727, 78] on link "View Live Page" at bounding box center [728, 85] width 196 height 23
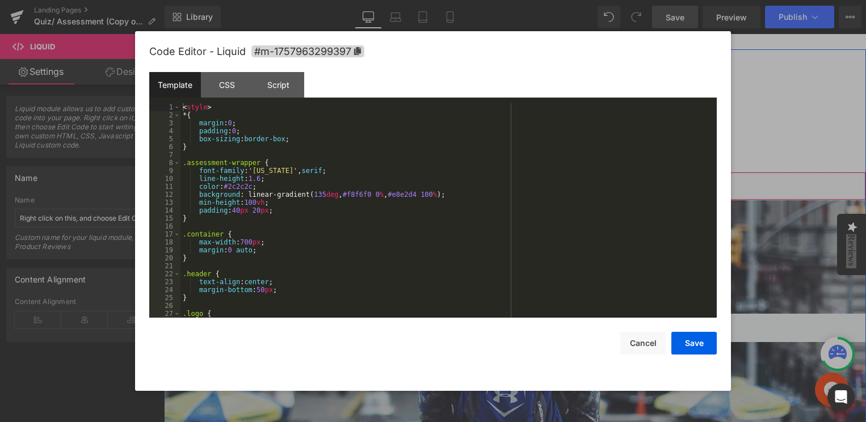
click at [529, 179] on div "Liquid" at bounding box center [515, 186] width 702 height 28
click at [368, 235] on div "< style > * { margin : 0 ; padding : 0 ; box-sizing : border-box ; } .assessmen…" at bounding box center [446, 218] width 532 height 230
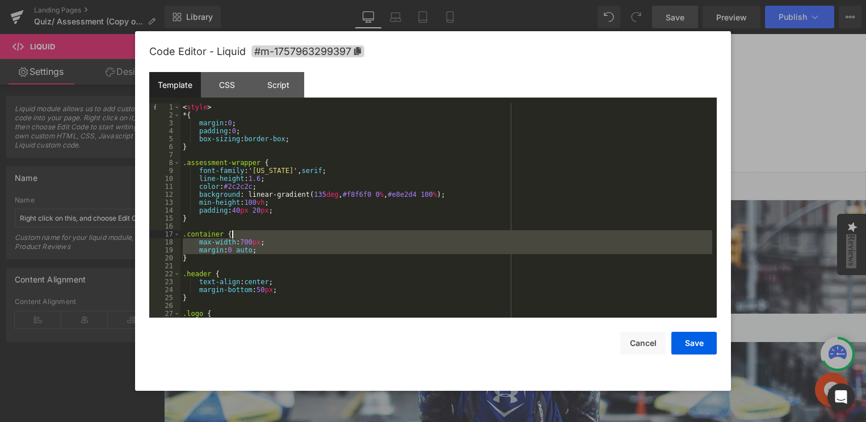
click at [368, 235] on div "< style > * { margin : 0 ; padding : 0 ; box-sizing : border-box ; } .assessmen…" at bounding box center [446, 218] width 532 height 230
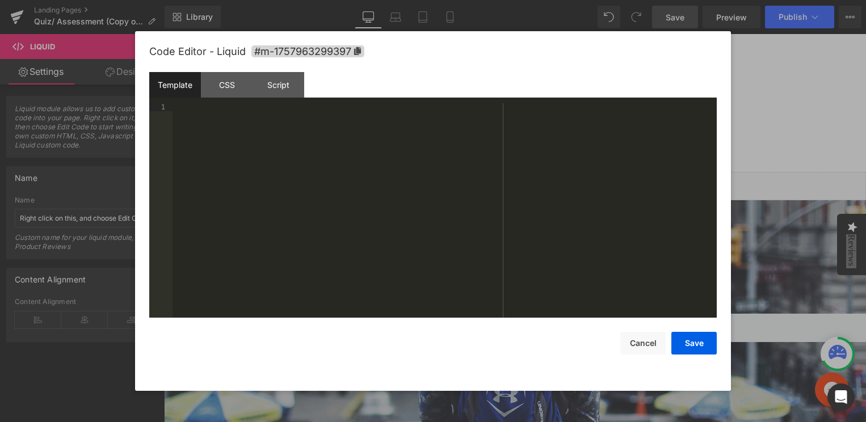
scroll to position [5671, 0]
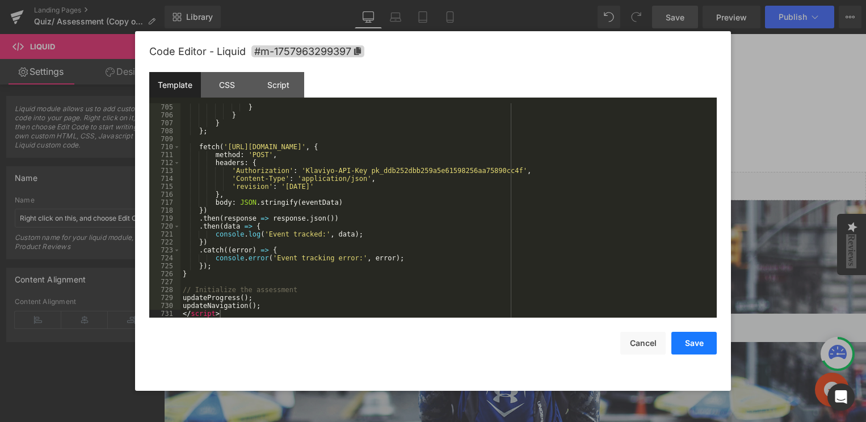
click at [688, 345] on button "Save" at bounding box center [693, 343] width 45 height 23
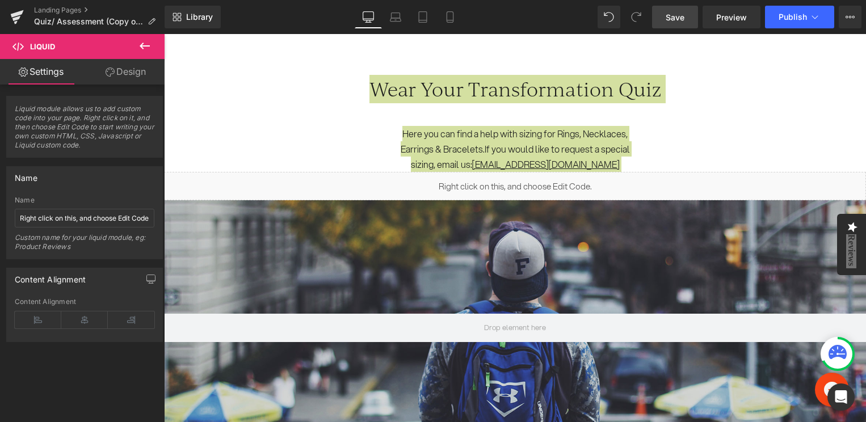
click at [681, 17] on span "Save" at bounding box center [674, 17] width 19 height 12
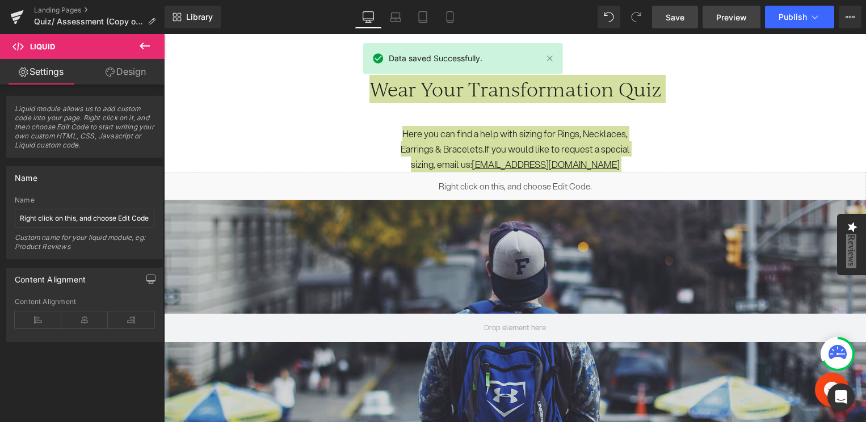
click at [727, 18] on span "Preview" at bounding box center [731, 17] width 31 height 12
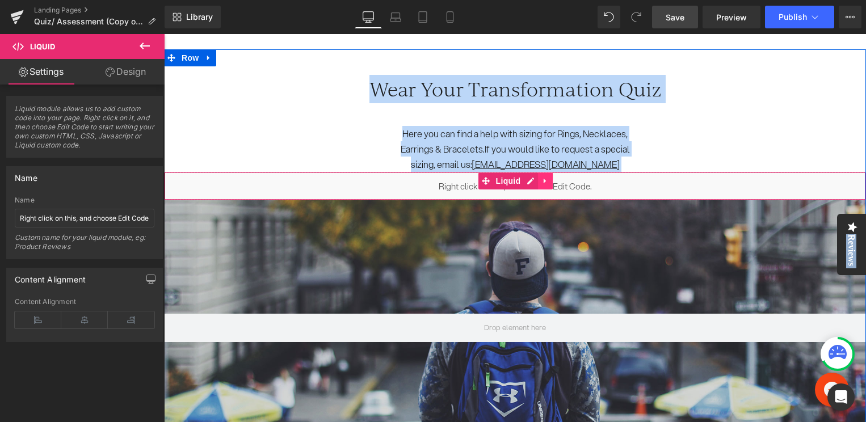
click at [540, 183] on link at bounding box center [545, 180] width 15 height 17
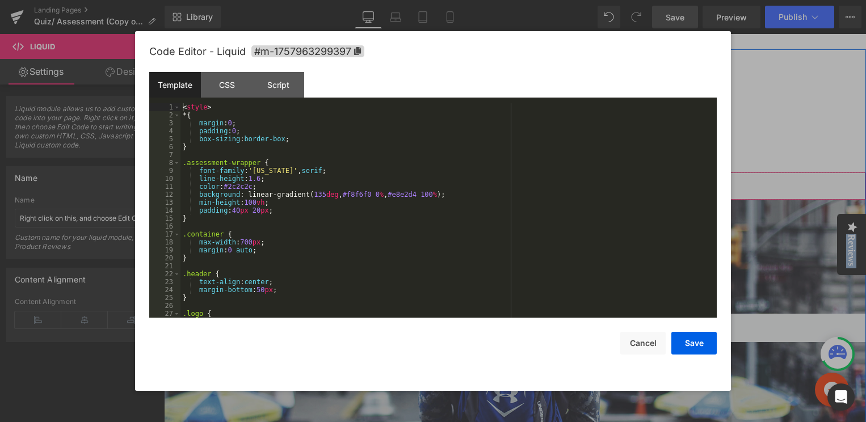
click at [506, 183] on div "Liquid" at bounding box center [515, 186] width 702 height 28
click at [322, 282] on div "< style > * { margin : 0 ; padding : 0 ; box-sizing : border-box ; } .assessmen…" at bounding box center [446, 218] width 532 height 230
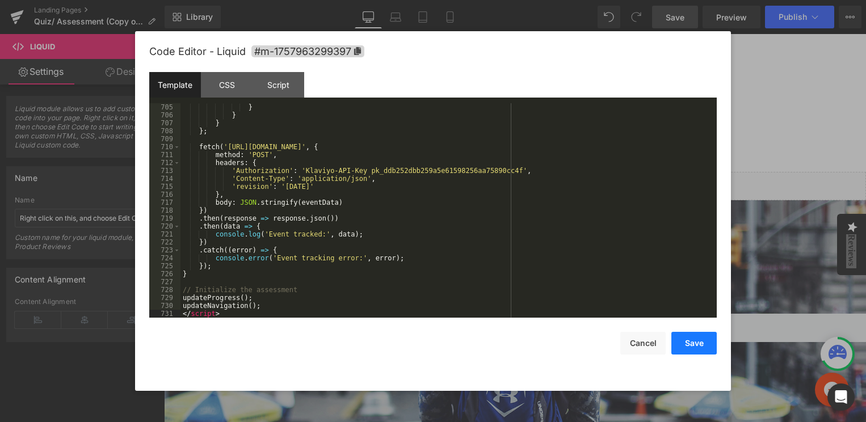
click at [687, 343] on button "Save" at bounding box center [693, 343] width 45 height 23
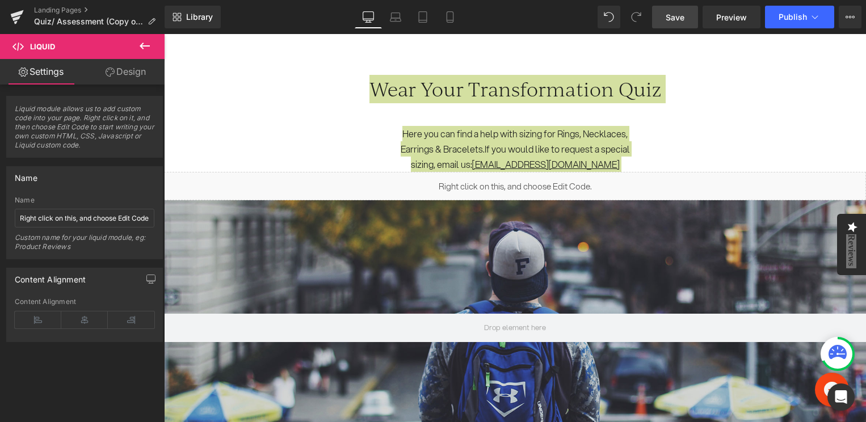
click at [673, 17] on span "Save" at bounding box center [674, 17] width 19 height 12
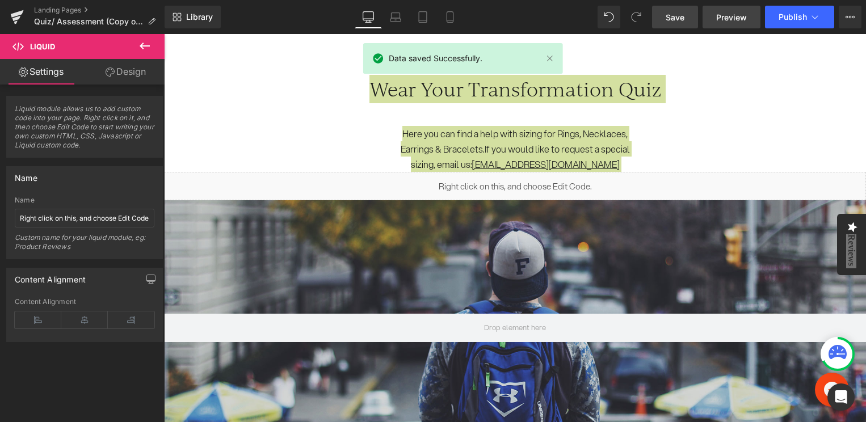
click at [724, 20] on span "Preview" at bounding box center [731, 17] width 31 height 12
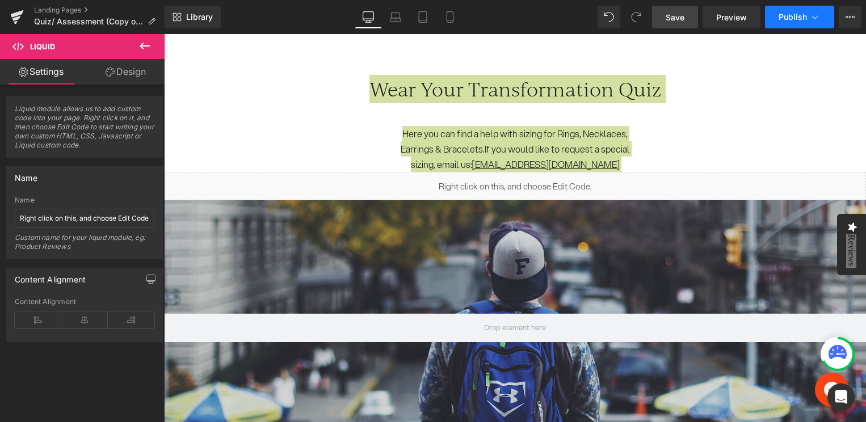
click at [786, 15] on span "Publish" at bounding box center [792, 16] width 28 height 9
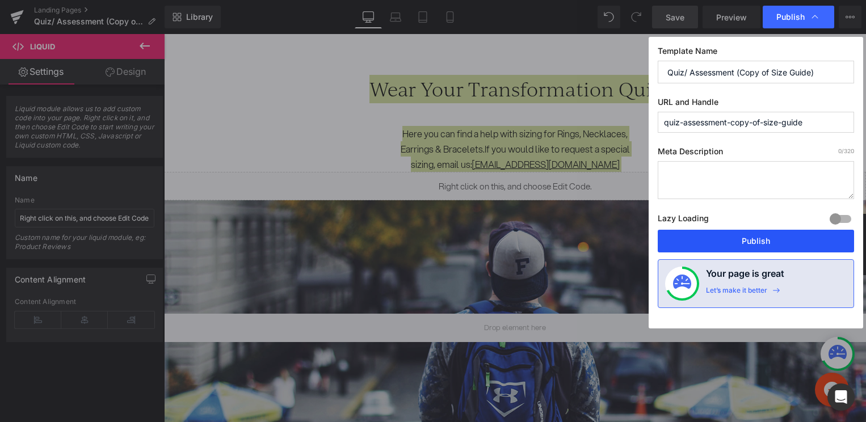
click at [748, 252] on button "Publish" at bounding box center [756, 241] width 196 height 23
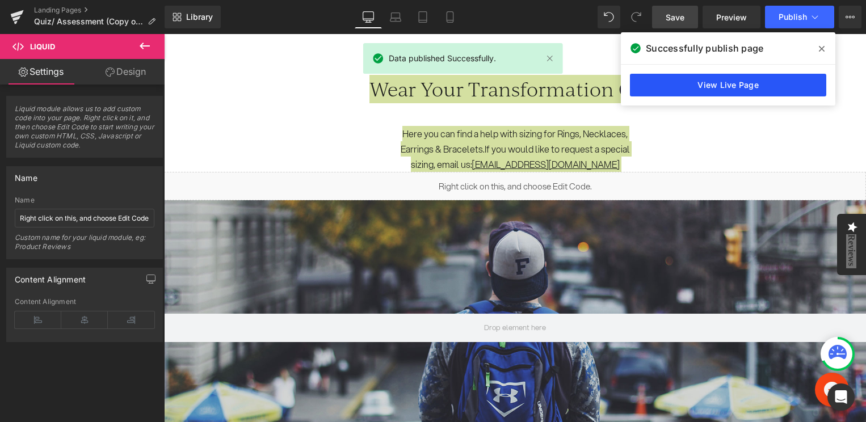
click at [732, 82] on link "View Live Page" at bounding box center [728, 85] width 196 height 23
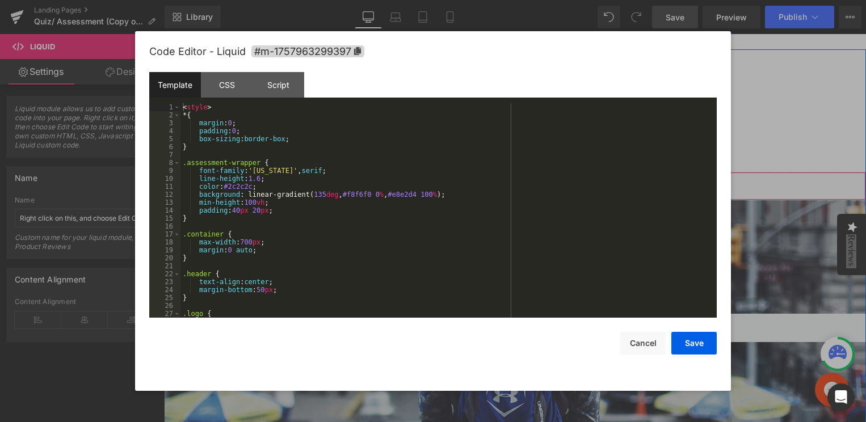
click at [528, 181] on icon at bounding box center [530, 181] width 8 height 9
click at [310, 249] on div "< style > * { margin : 0 ; padding : 0 ; box-sizing : border-box ; } .assessmen…" at bounding box center [446, 218] width 532 height 230
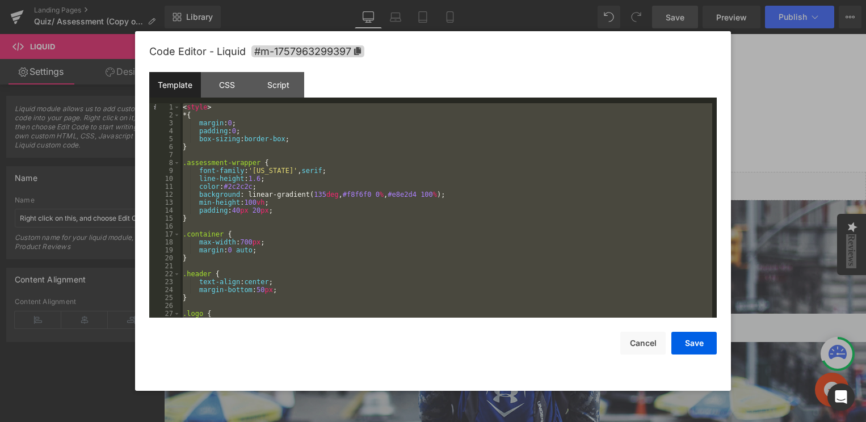
scroll to position [4789, 0]
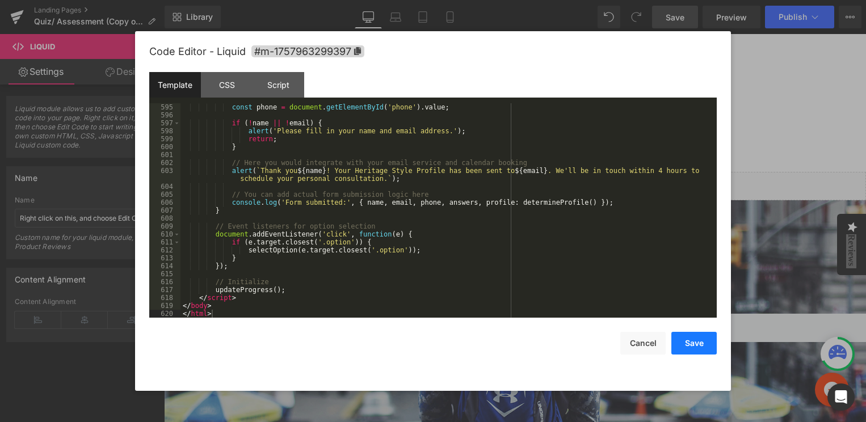
click at [694, 342] on button "Save" at bounding box center [693, 343] width 45 height 23
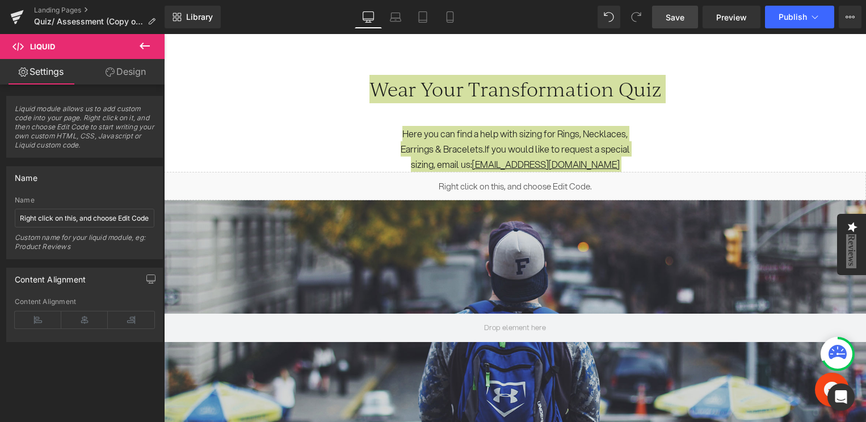
click at [682, 15] on span "Save" at bounding box center [674, 17] width 19 height 12
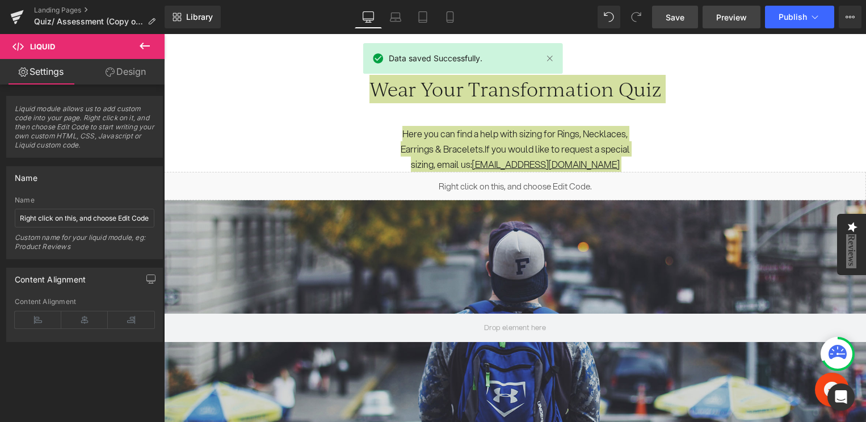
click at [730, 18] on span "Preview" at bounding box center [731, 17] width 31 height 12
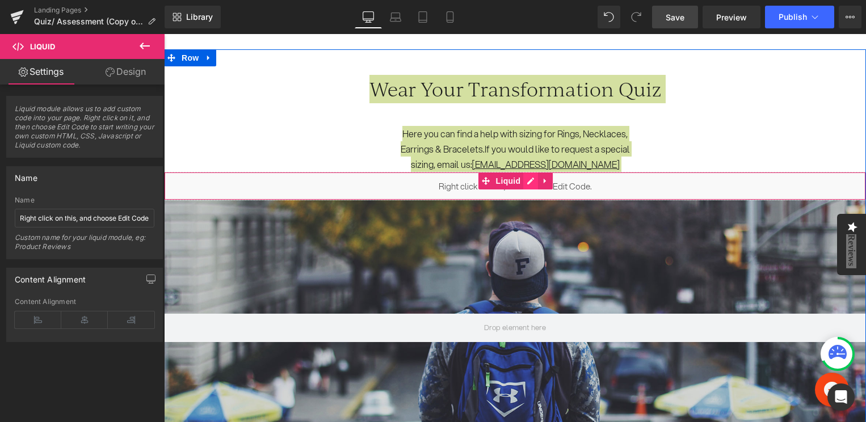
click at [526, 181] on div "Liquid" at bounding box center [515, 186] width 702 height 28
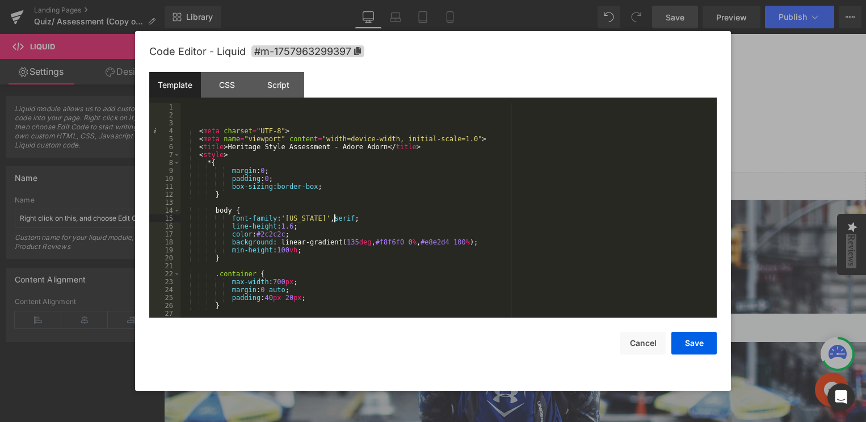
click at [333, 216] on div "< meta charset = "UTF-8" > < meta name = "viewport" content = "width=device-wid…" at bounding box center [446, 218] width 532 height 230
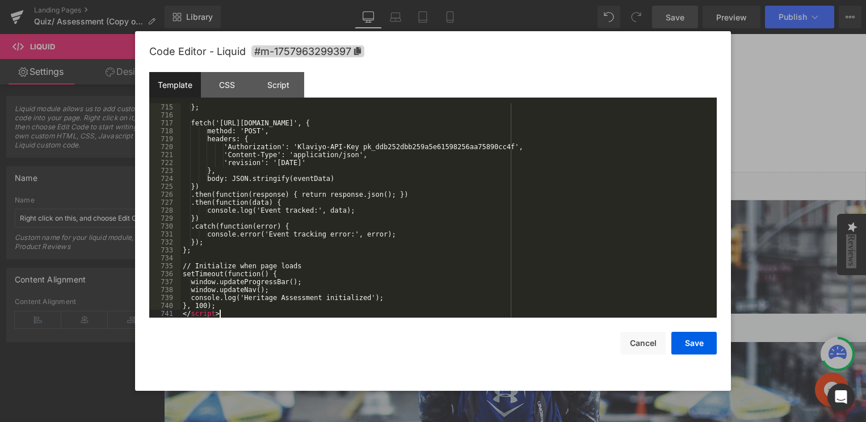
scroll to position [5758, 0]
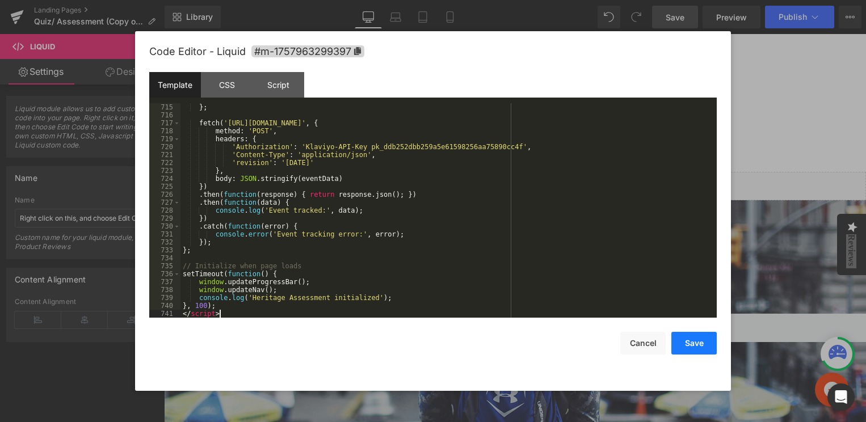
click at [693, 347] on button "Save" at bounding box center [693, 343] width 45 height 23
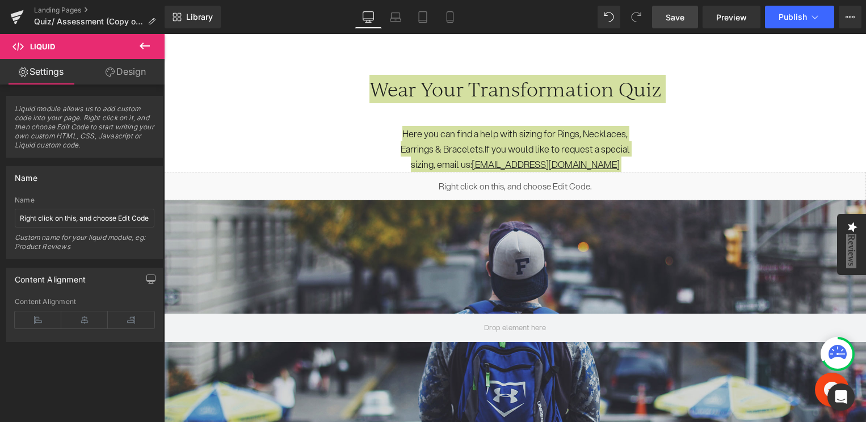
click at [675, 16] on span "Save" at bounding box center [674, 17] width 19 height 12
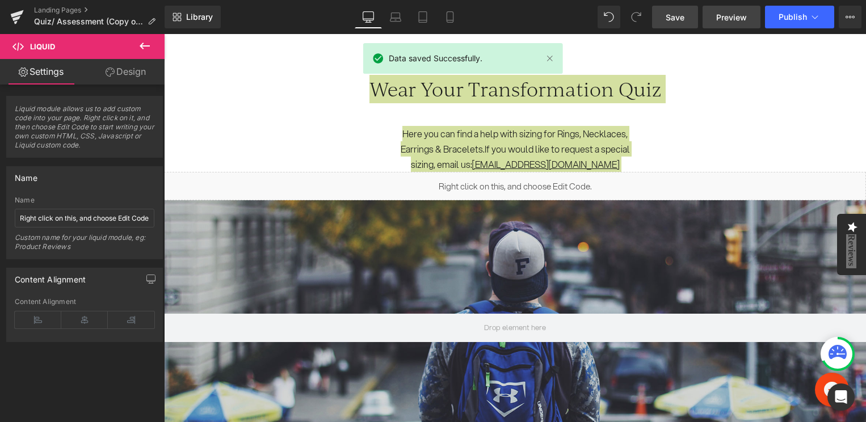
click at [737, 13] on span "Preview" at bounding box center [731, 17] width 31 height 12
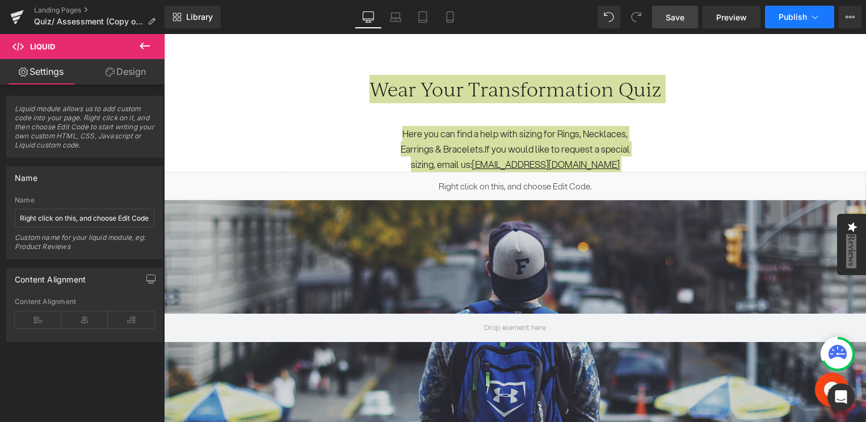
click at [818, 15] on icon at bounding box center [814, 16] width 11 height 11
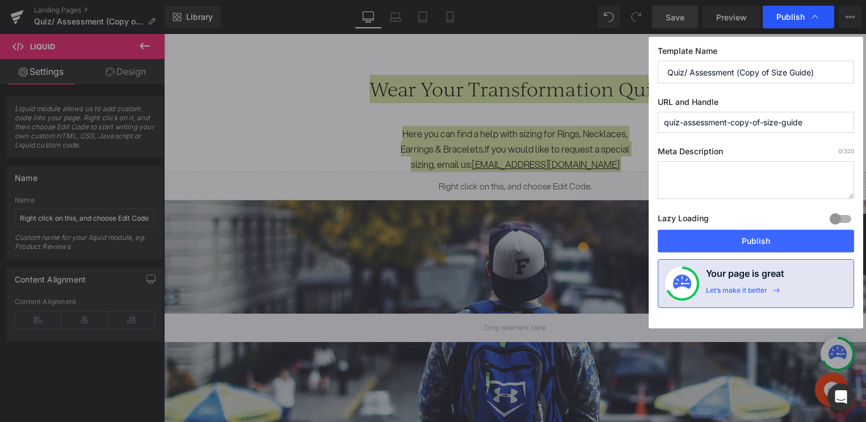
click at [818, 15] on icon at bounding box center [814, 16] width 11 height 11
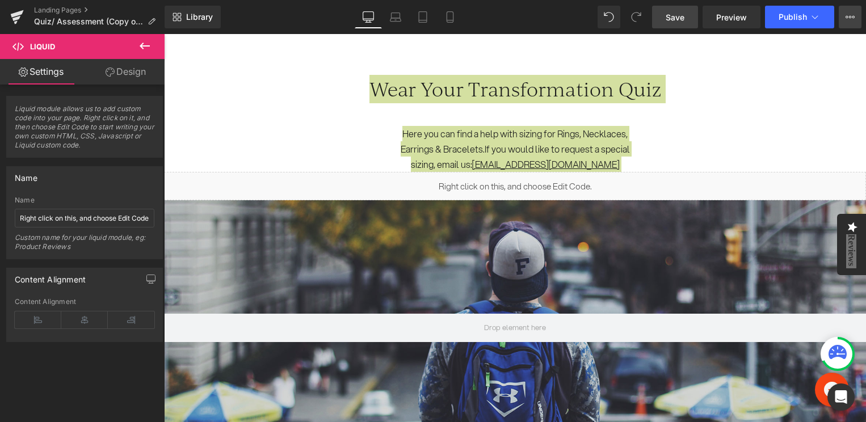
click at [854, 17] on icon at bounding box center [853, 17] width 3 height 2
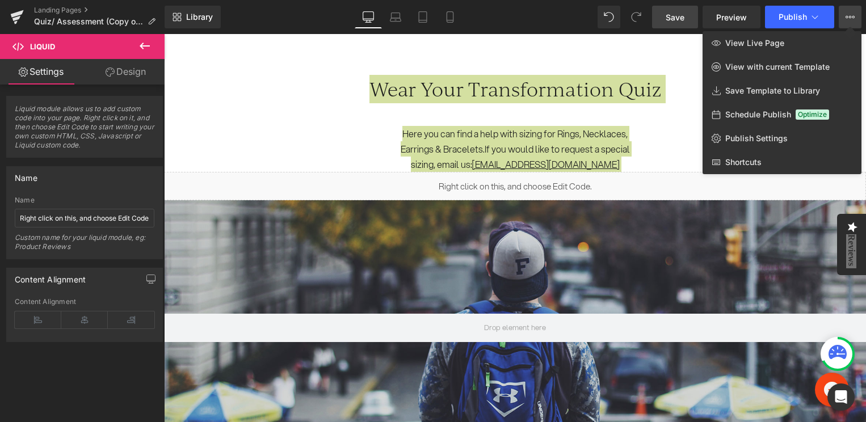
click at [854, 17] on icon at bounding box center [853, 17] width 3 height 2
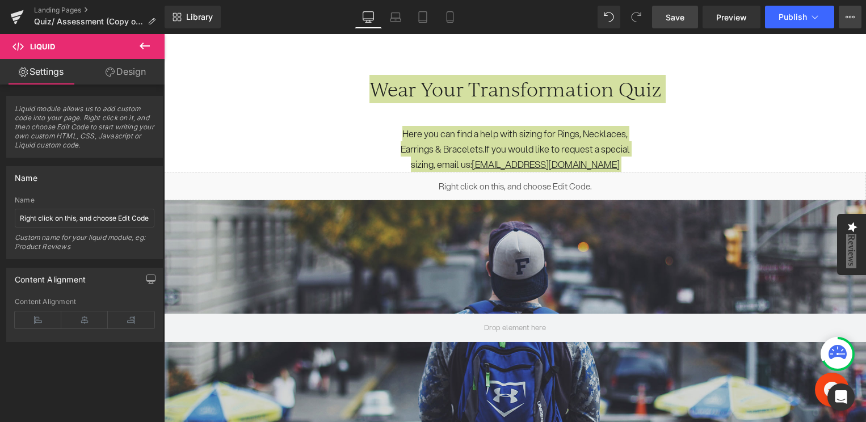
click at [847, 21] on icon at bounding box center [849, 16] width 9 height 9
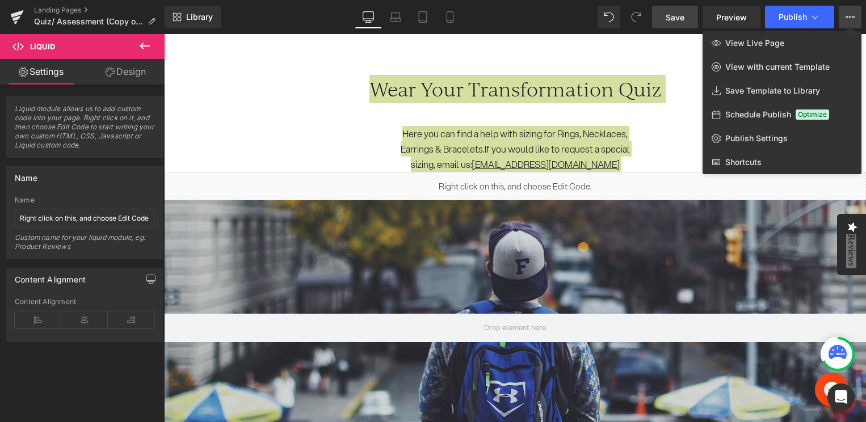
click at [847, 20] on icon at bounding box center [849, 16] width 9 height 9
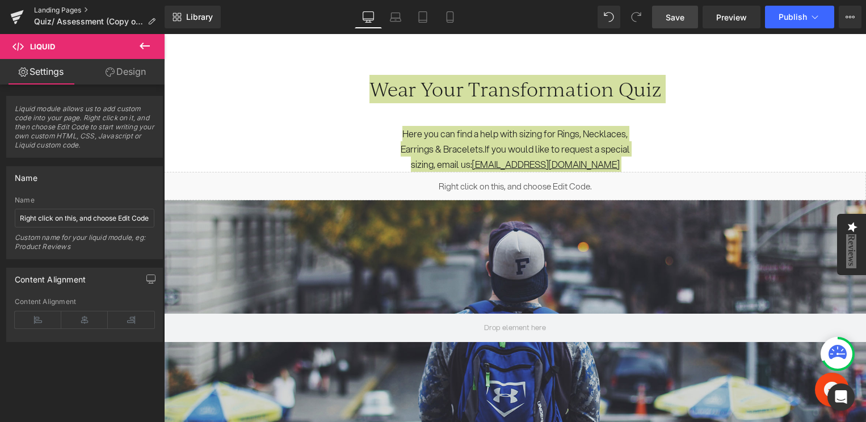
click at [58, 10] on link "Landing Pages" at bounding box center [99, 10] width 130 height 9
